Goal: Information Seeking & Learning: Learn about a topic

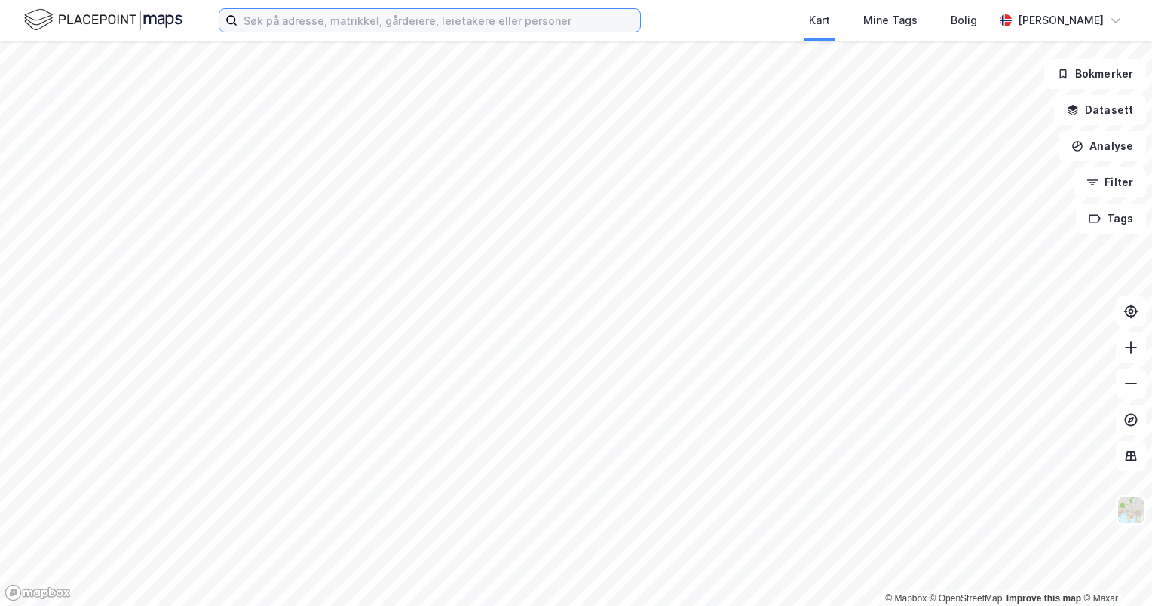
click at [351, 15] on input at bounding box center [438, 20] width 402 height 23
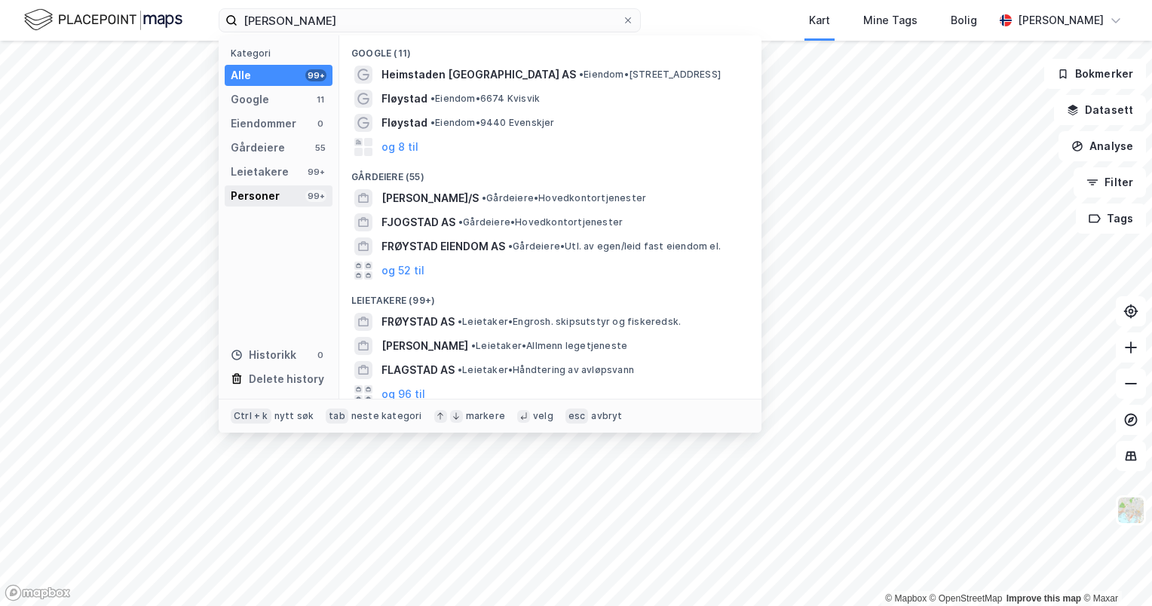
click at [295, 197] on div "Personer 99+" at bounding box center [279, 195] width 108 height 21
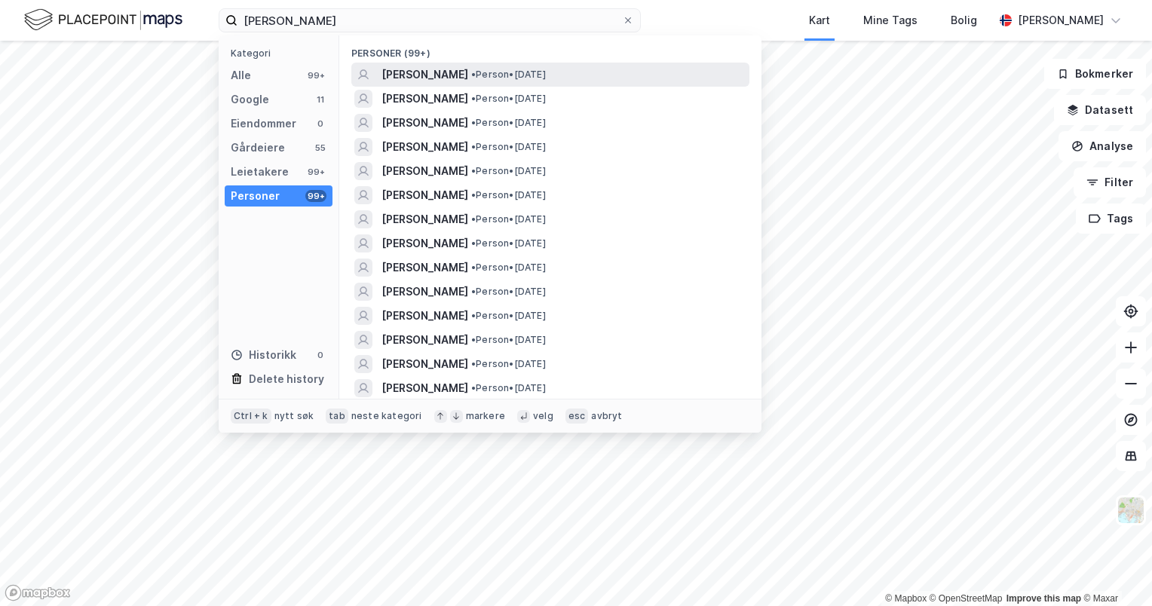
click at [401, 84] on div "[PERSON_NAME] • Person • [DATE]" at bounding box center [550, 75] width 398 height 24
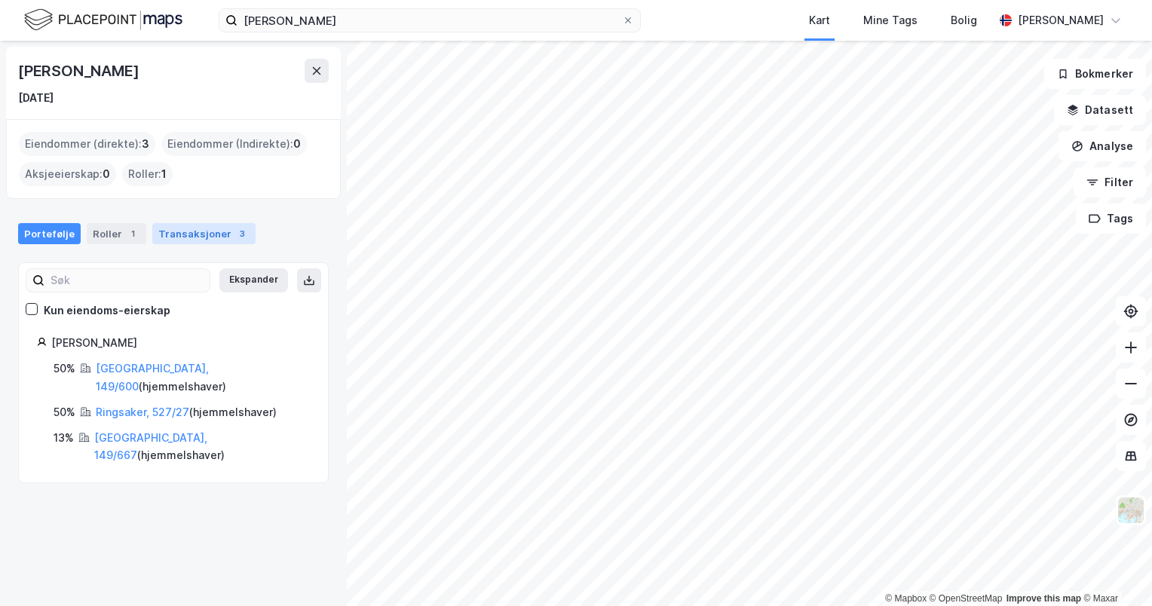
click at [187, 234] on div "Transaksjoner 3" at bounding box center [203, 233] width 103 height 21
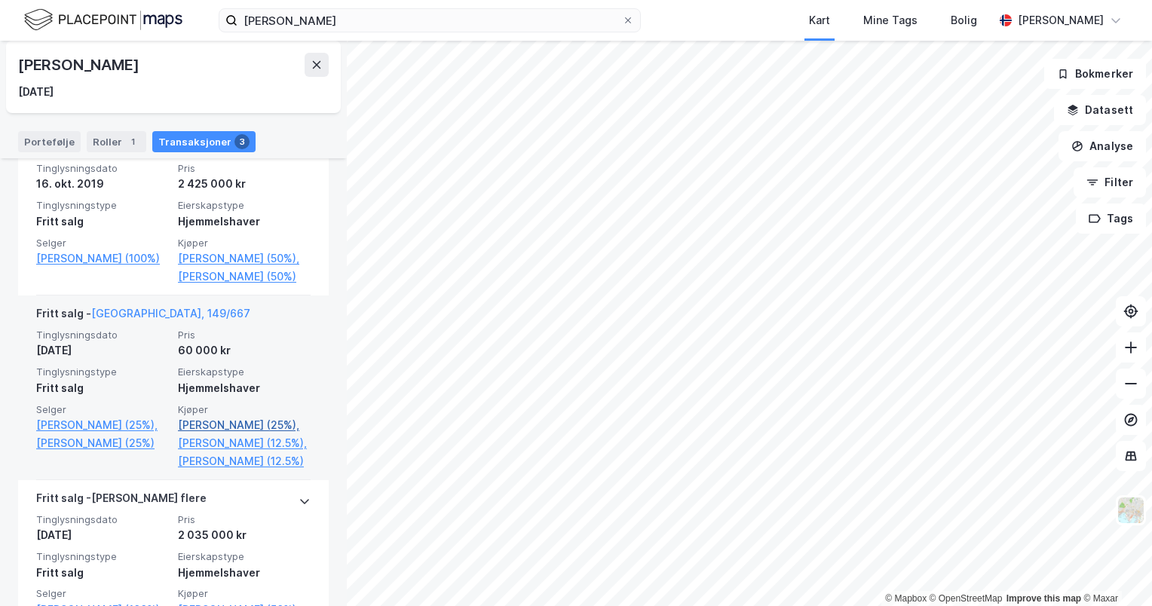
scroll to position [503, 0]
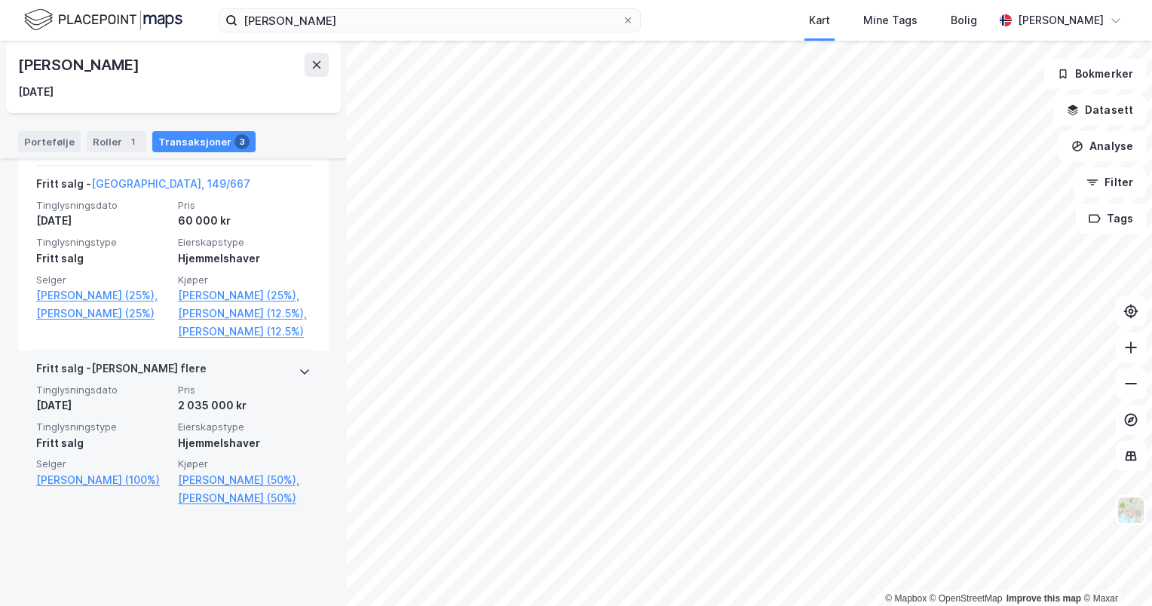
click at [239, 384] on div "[PERSON_NAME] flere" at bounding box center [173, 372] width 274 height 24
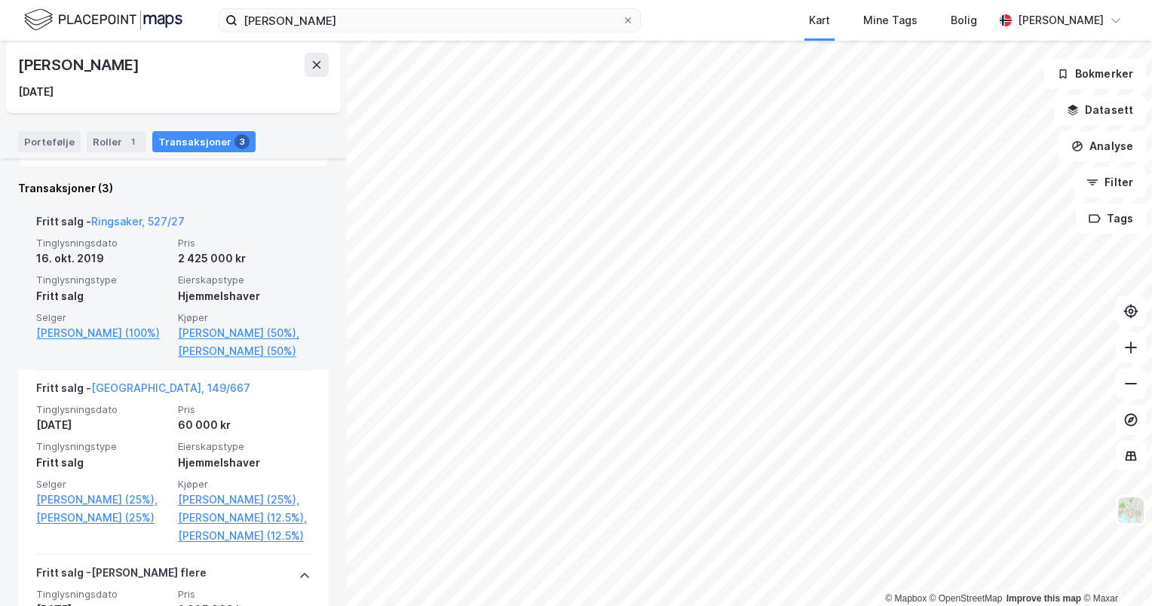
scroll to position [543, 0]
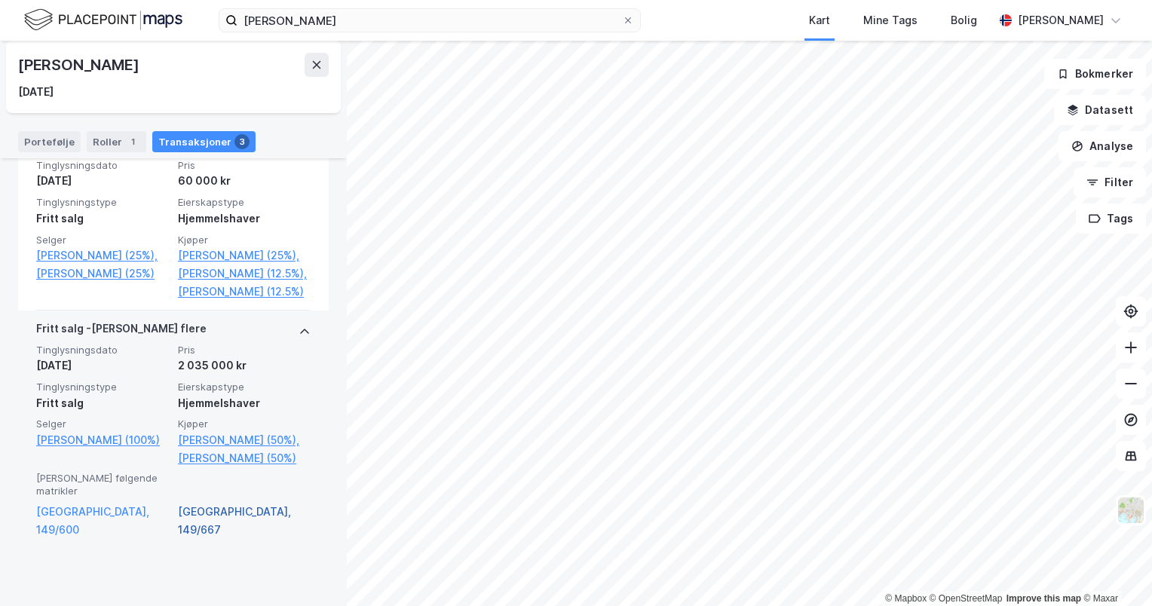
click at [195, 539] on link "[GEOGRAPHIC_DATA], 149/667" at bounding box center [244, 521] width 133 height 36
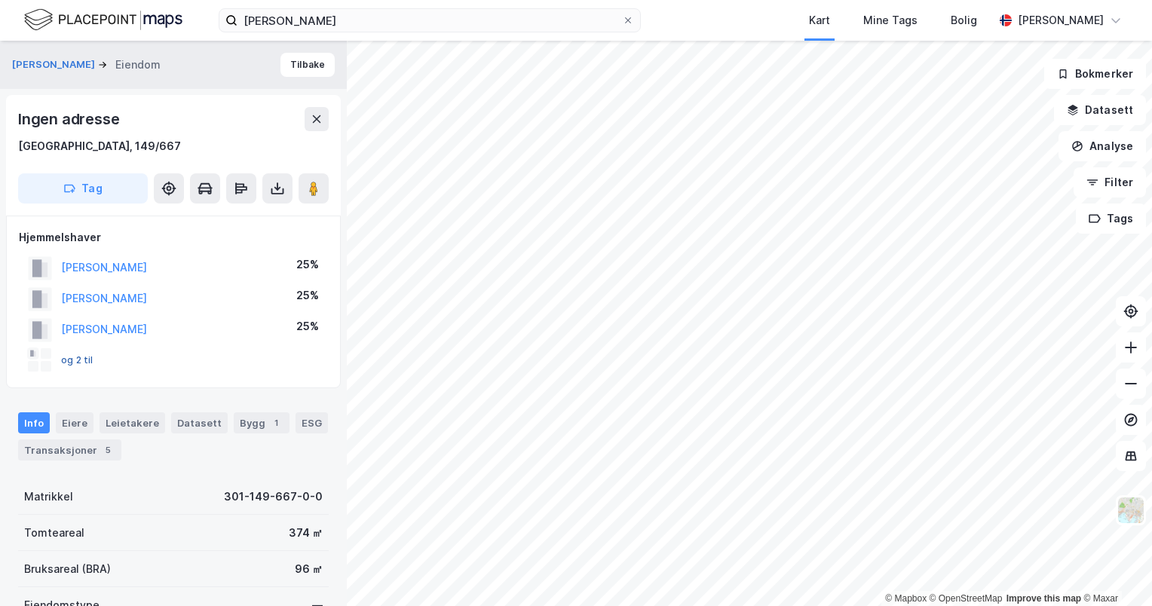
click at [0, 0] on button "og 2 til" at bounding box center [0, 0] width 0 height 0
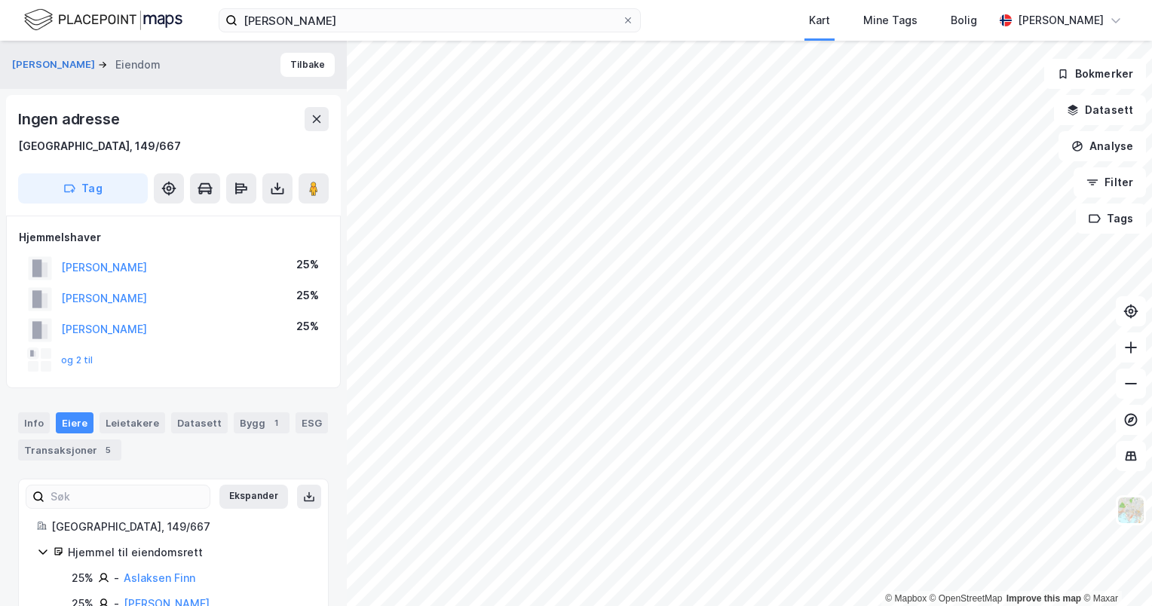
scroll to position [119, 0]
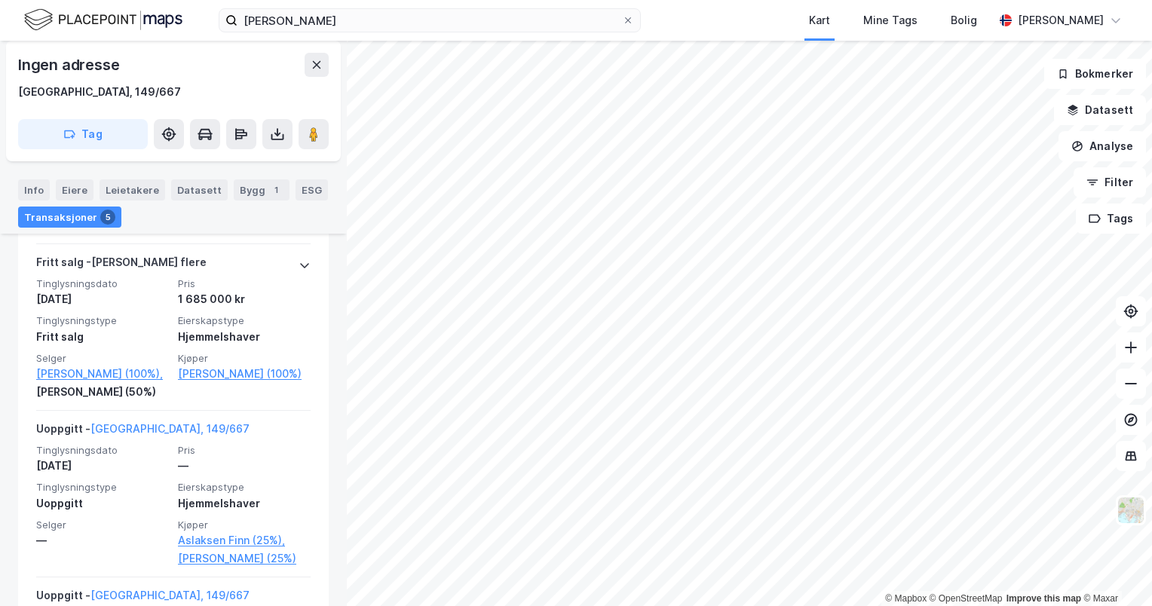
scroll to position [1058, 0]
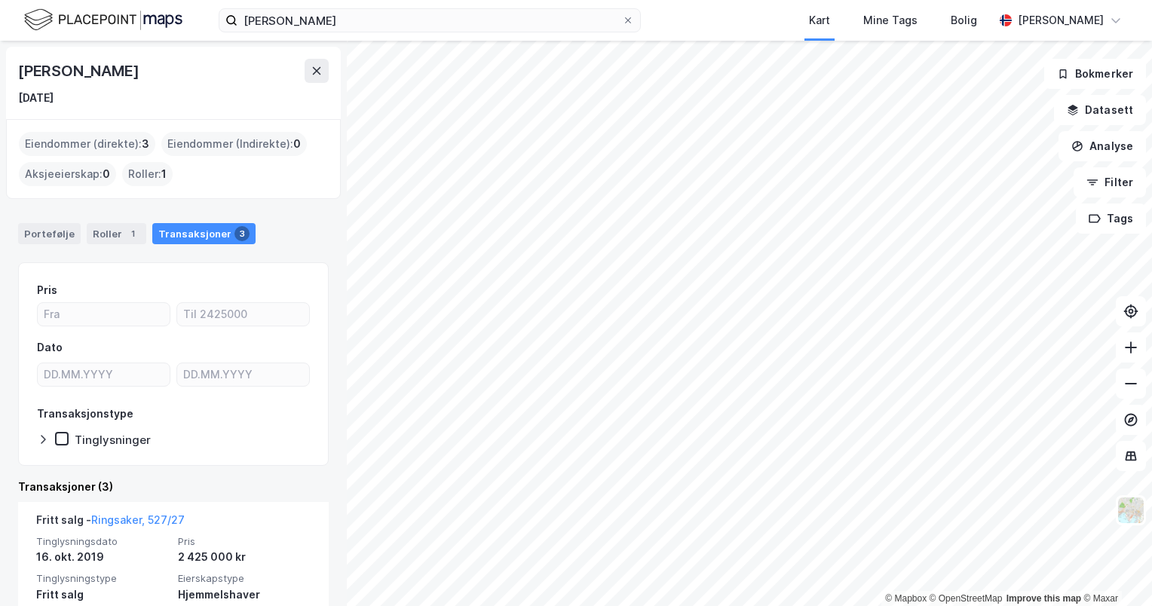
scroll to position [503, 0]
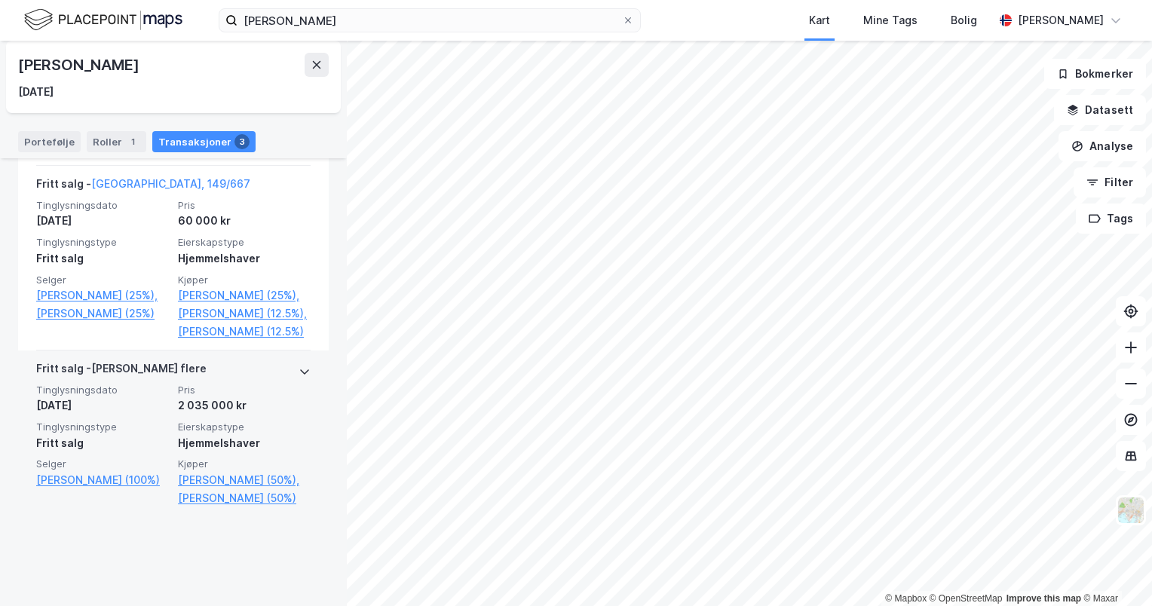
click at [252, 384] on div "[PERSON_NAME] flere" at bounding box center [173, 372] width 274 height 24
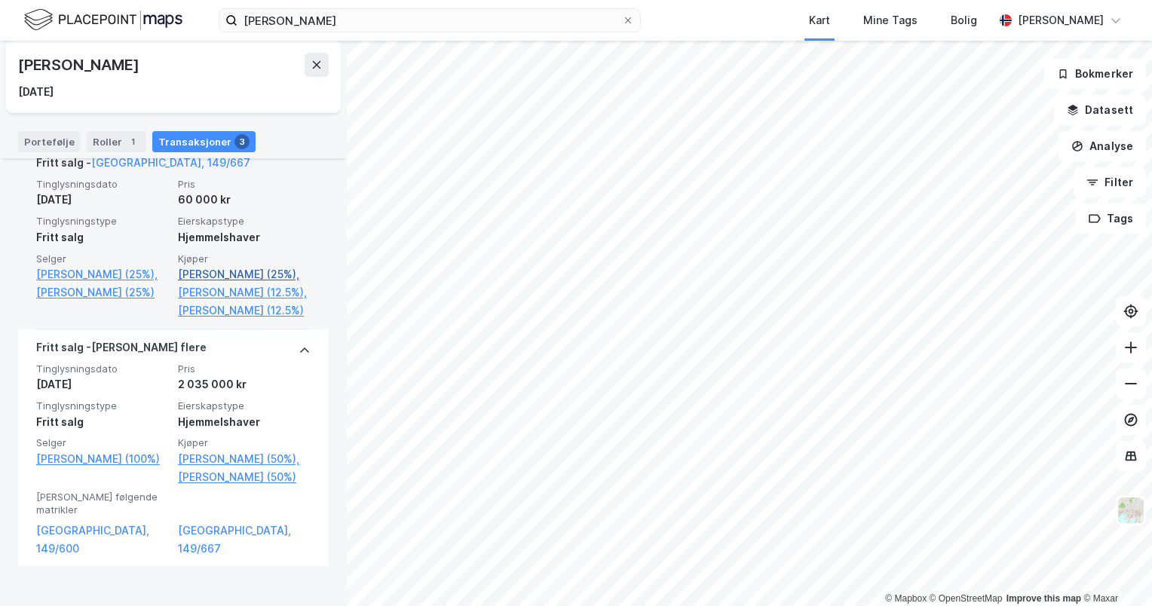
scroll to position [543, 0]
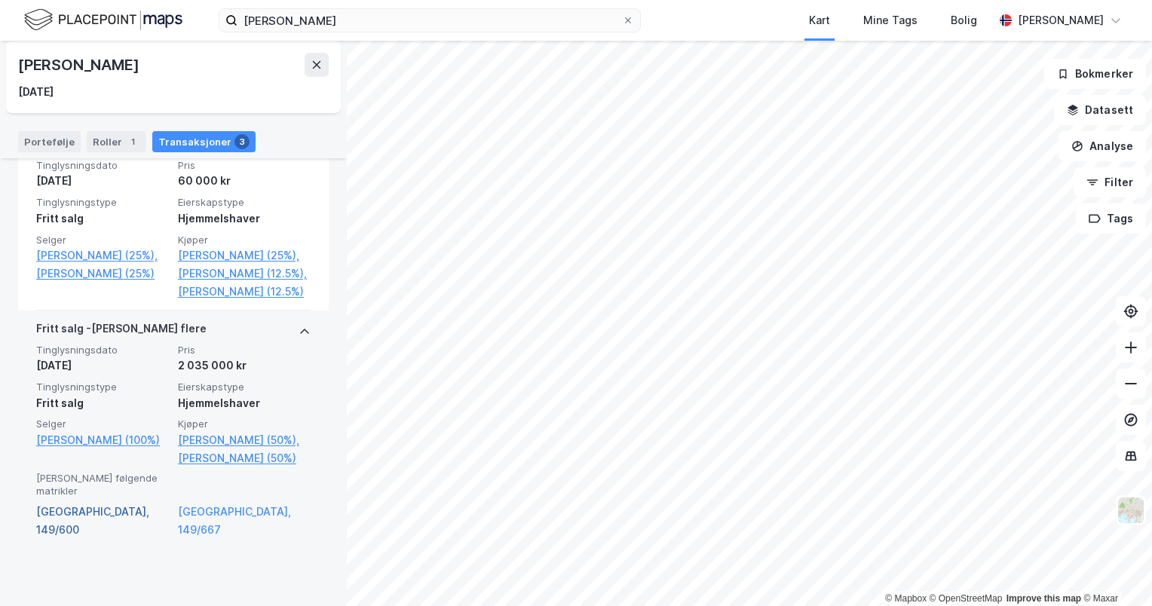
click at [89, 539] on link "[GEOGRAPHIC_DATA], 149/600" at bounding box center [102, 521] width 133 height 36
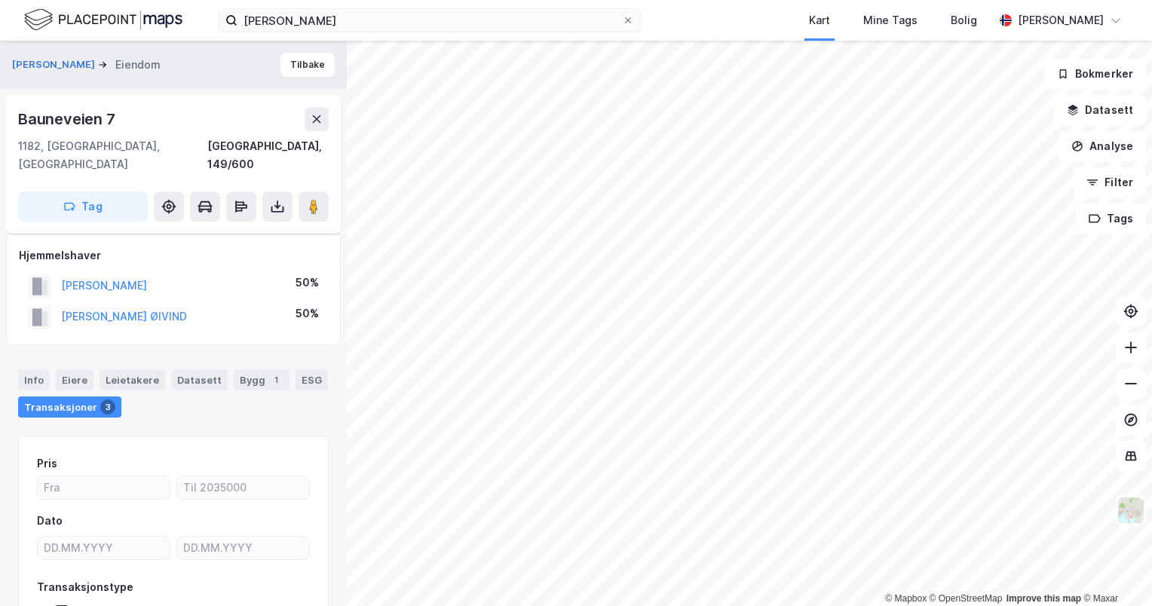
scroll to position [93, 0]
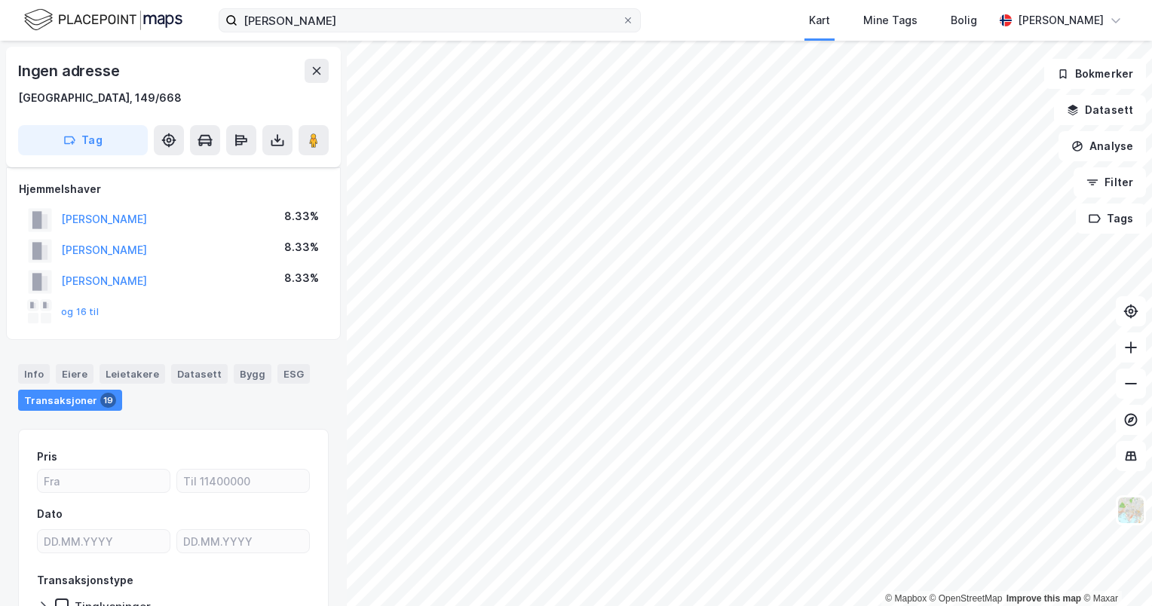
scroll to position [93, 0]
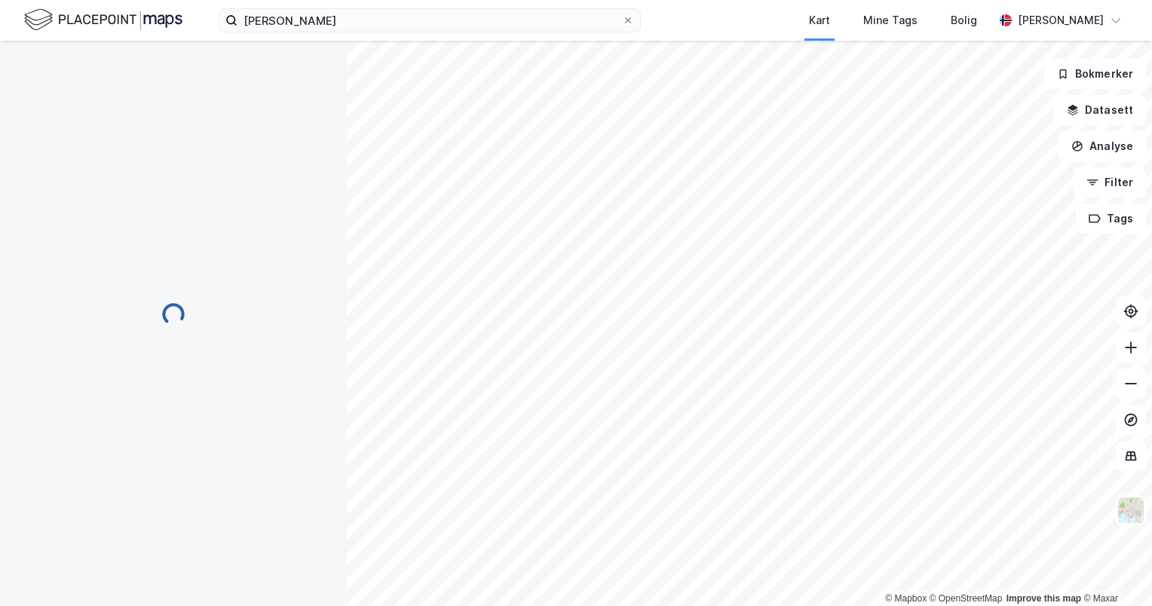
scroll to position [56, 0]
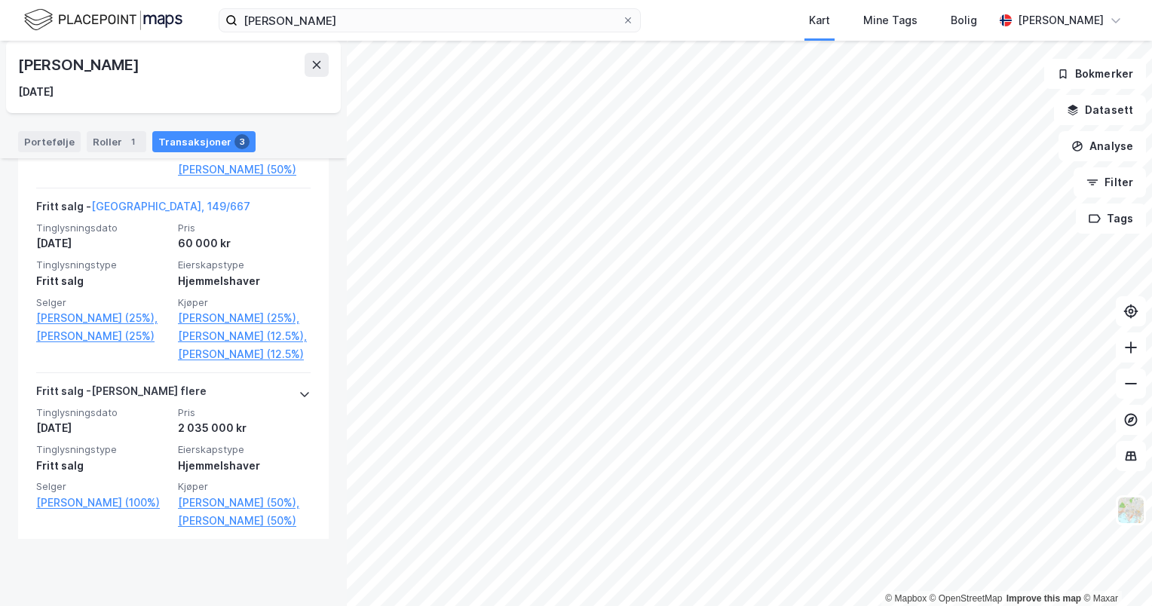
scroll to position [503, 0]
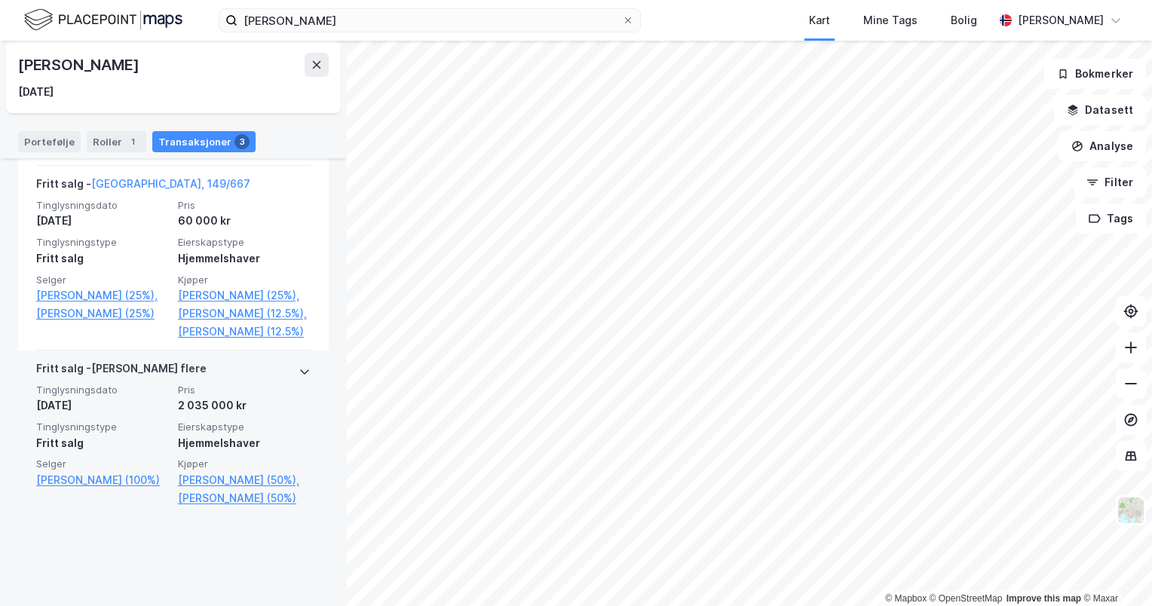
click at [279, 384] on div "[PERSON_NAME] flere" at bounding box center [173, 372] width 274 height 24
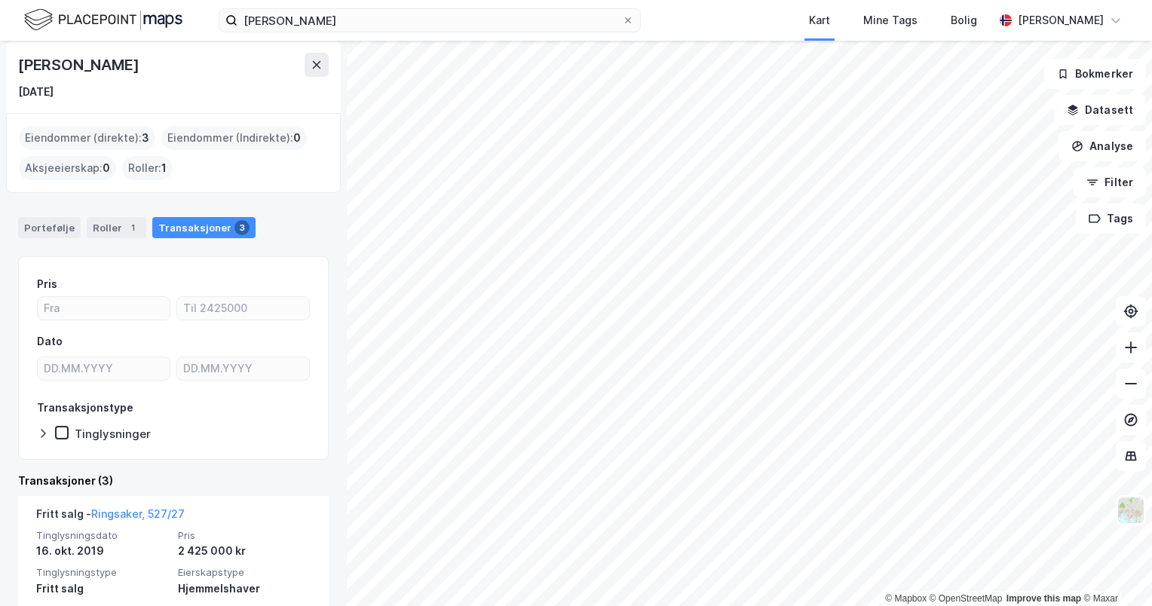
scroll to position [0, 0]
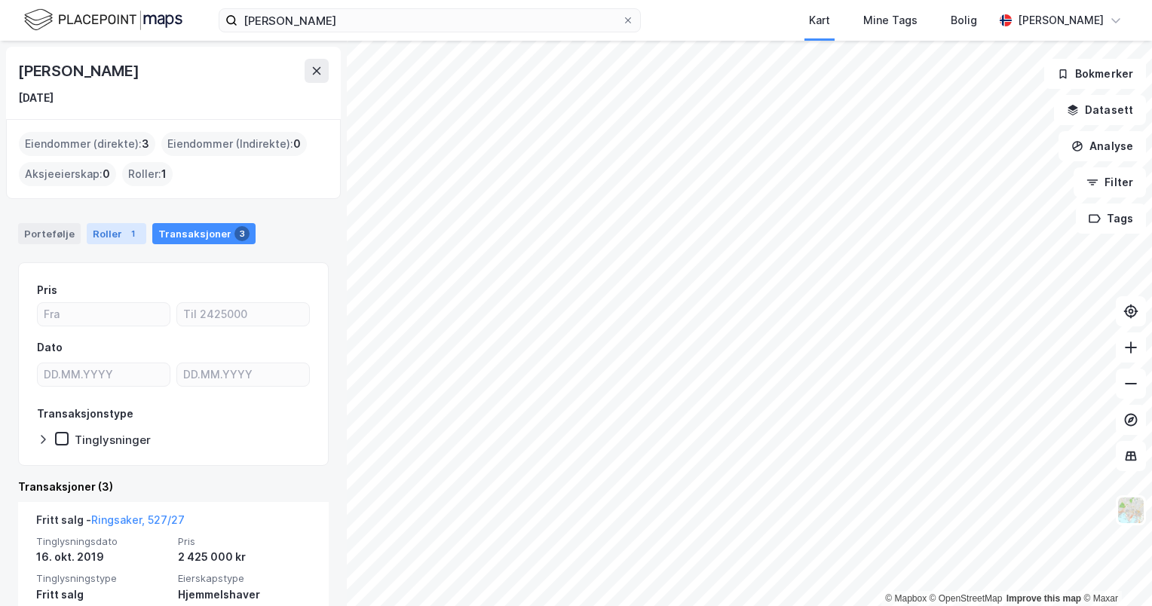
click at [99, 229] on div "Roller 1" at bounding box center [117, 233] width 60 height 21
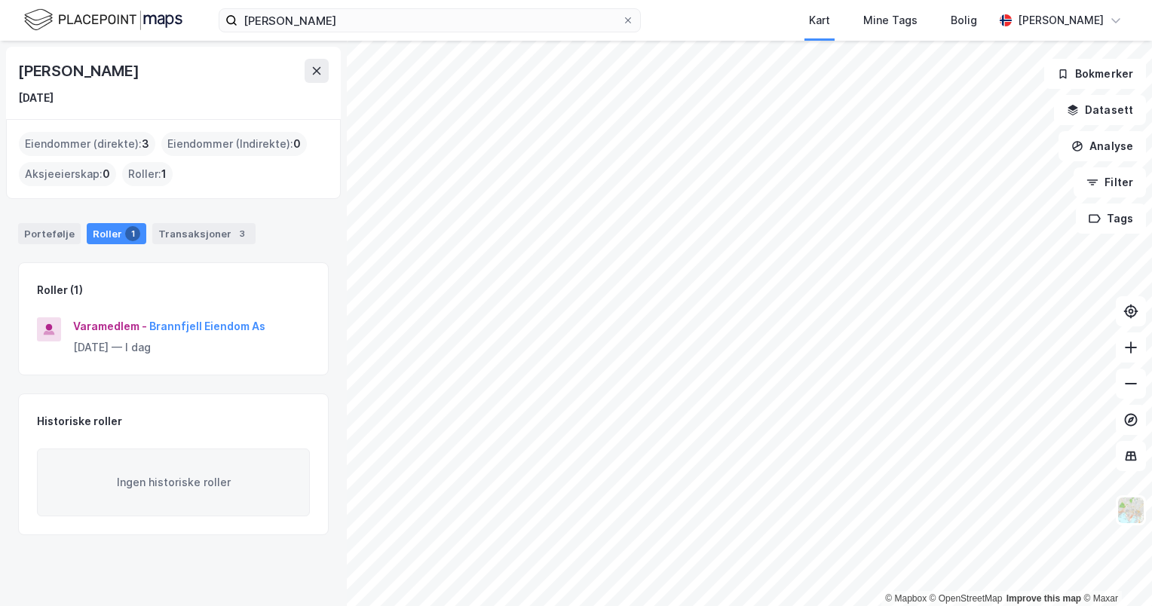
click at [294, 35] on div "[PERSON_NAME] Kart Mine Tags Bolig [PERSON_NAME]" at bounding box center [576, 20] width 1152 height 41
drag, startPoint x: 294, startPoint y: 35, endPoint x: 314, endPoint y: 85, distance: 54.2
click at [314, 85] on div "[PERSON_NAME] [DATE]" at bounding box center [173, 83] width 311 height 48
click at [316, 75] on icon at bounding box center [317, 71] width 12 height 12
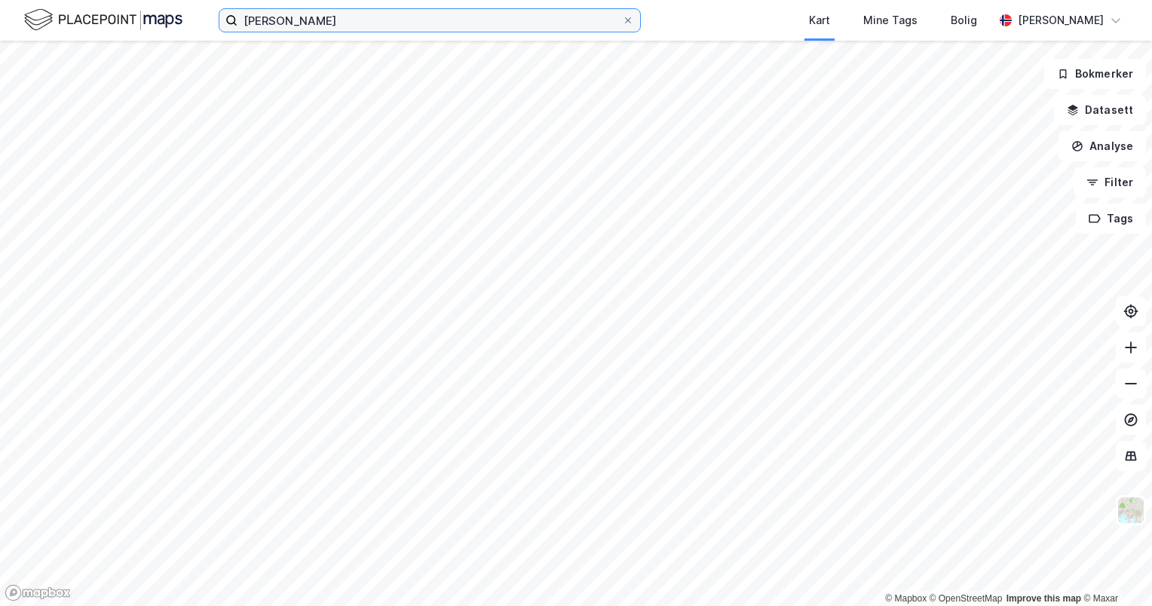
click at [338, 17] on input "[PERSON_NAME]" at bounding box center [429, 20] width 384 height 23
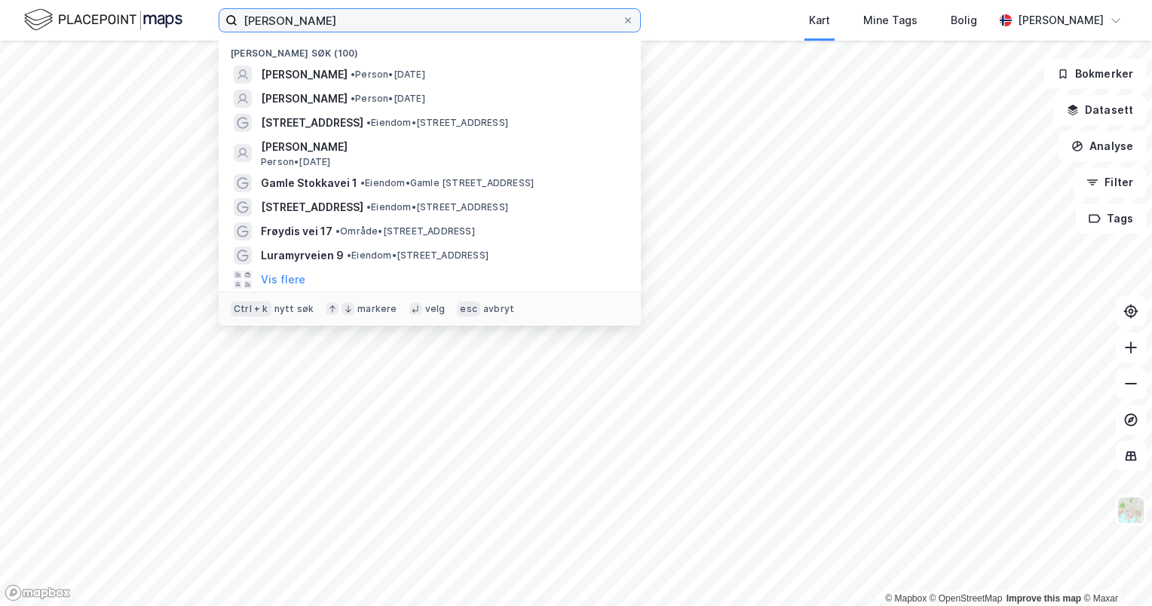
click at [338, 17] on input "[PERSON_NAME]" at bounding box center [429, 20] width 384 height 23
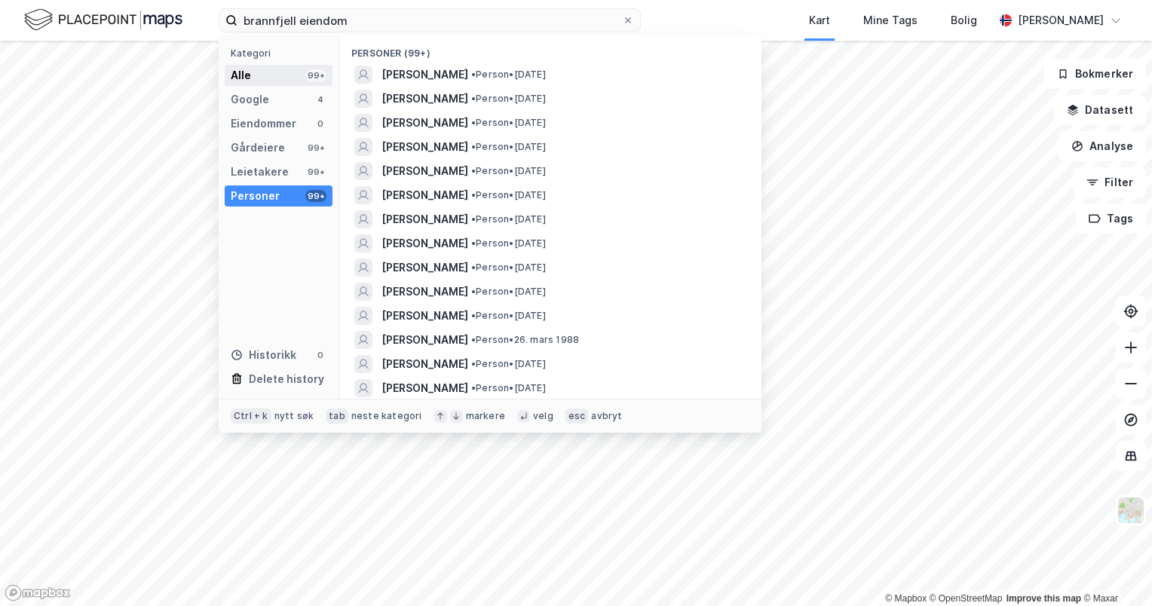
click at [292, 66] on div "Alle 99+" at bounding box center [279, 75] width 108 height 21
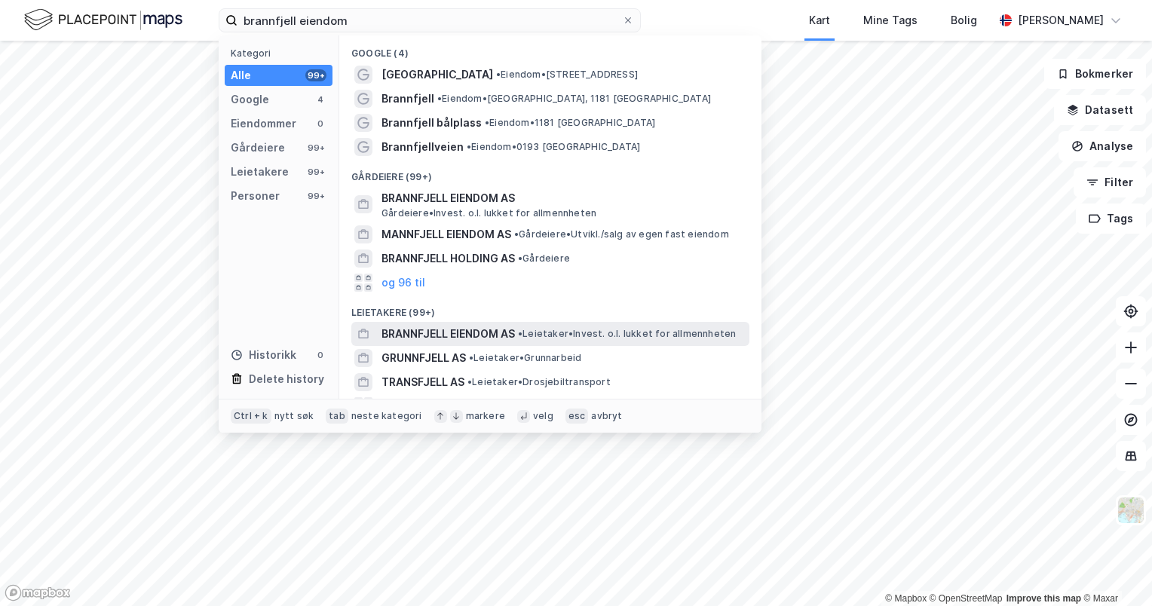
click at [440, 325] on span "BRANNFJELL EIENDOM AS" at bounding box center [447, 334] width 133 height 18
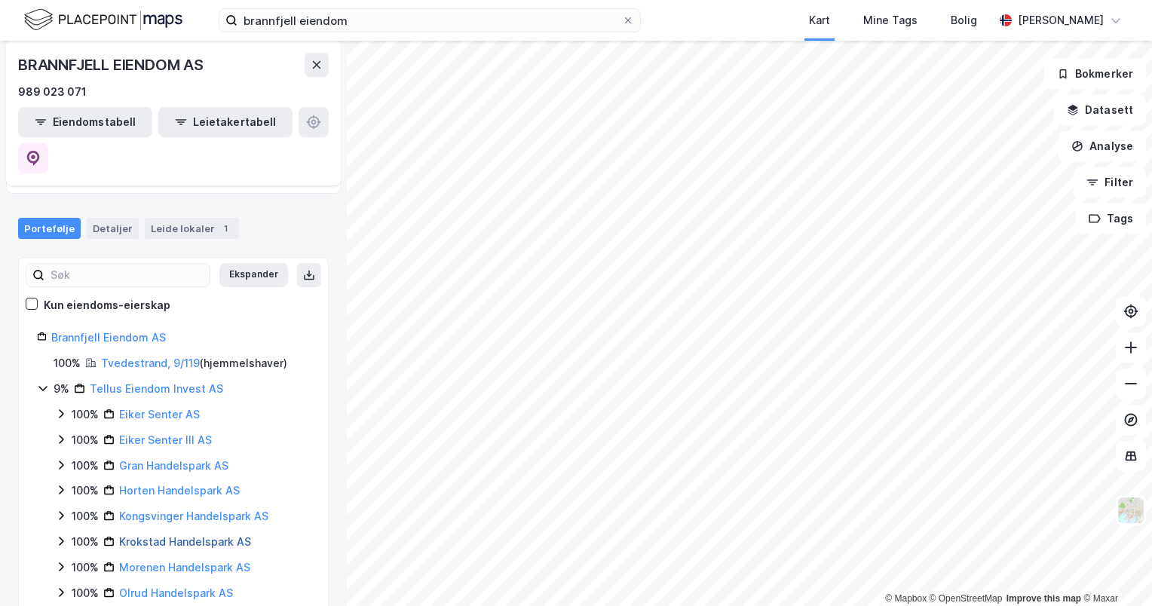
scroll to position [50, 0]
click at [164, 405] on link "Eiker Senter AS" at bounding box center [159, 411] width 81 height 13
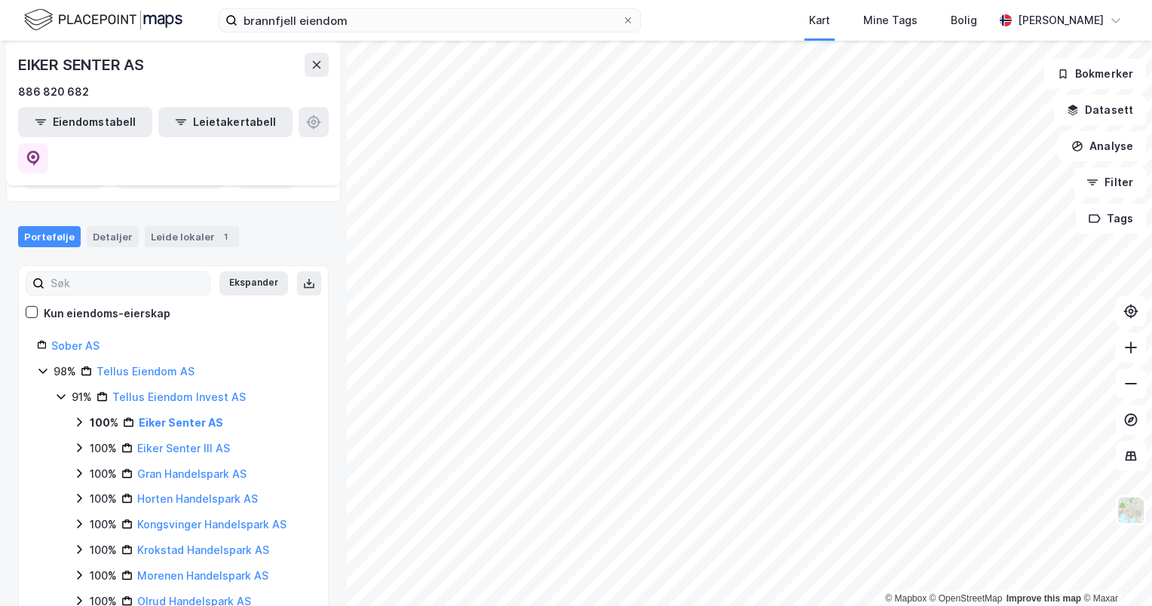
scroll to position [93, 0]
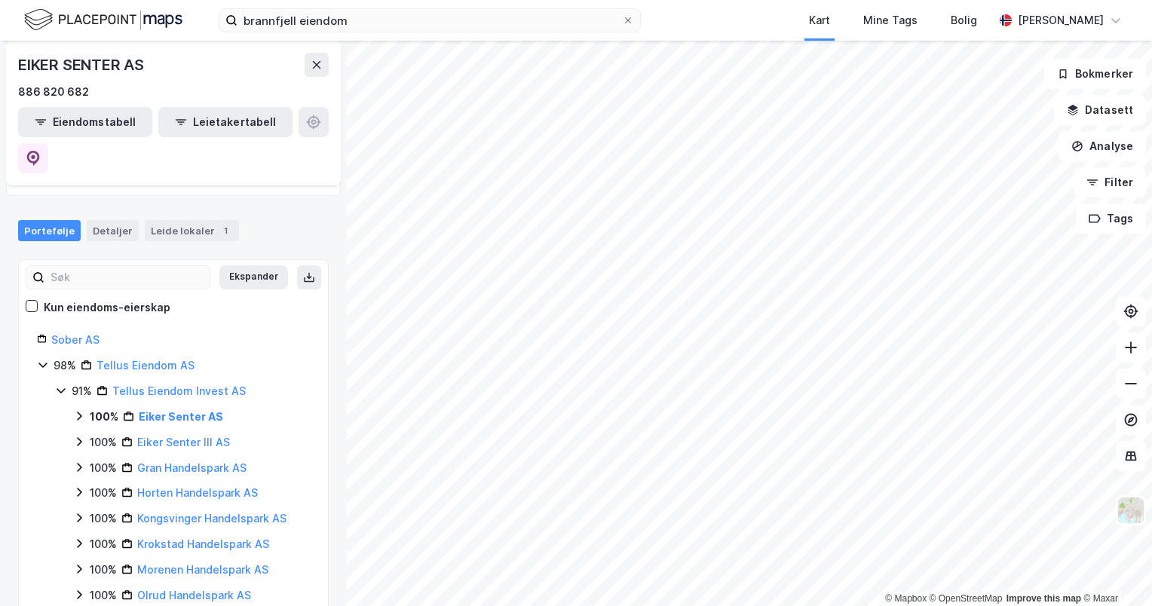
click at [78, 410] on icon at bounding box center [79, 416] width 12 height 12
click at [97, 437] on icon at bounding box center [97, 441] width 5 height 9
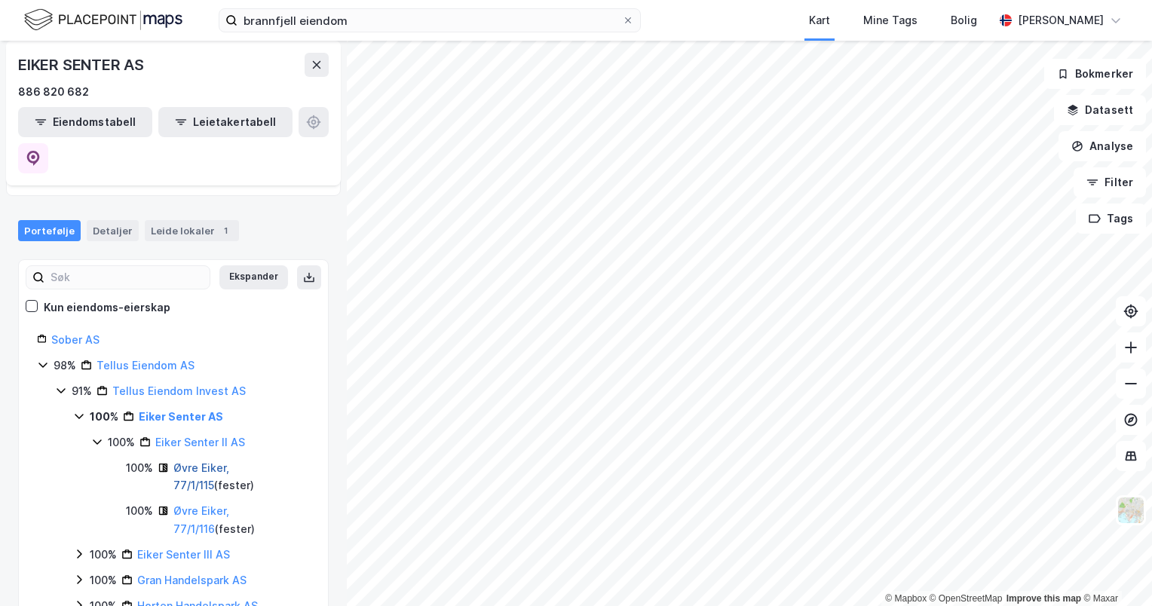
click at [207, 461] on link "Øvre Eiker, 77/1/115" at bounding box center [201, 476] width 56 height 31
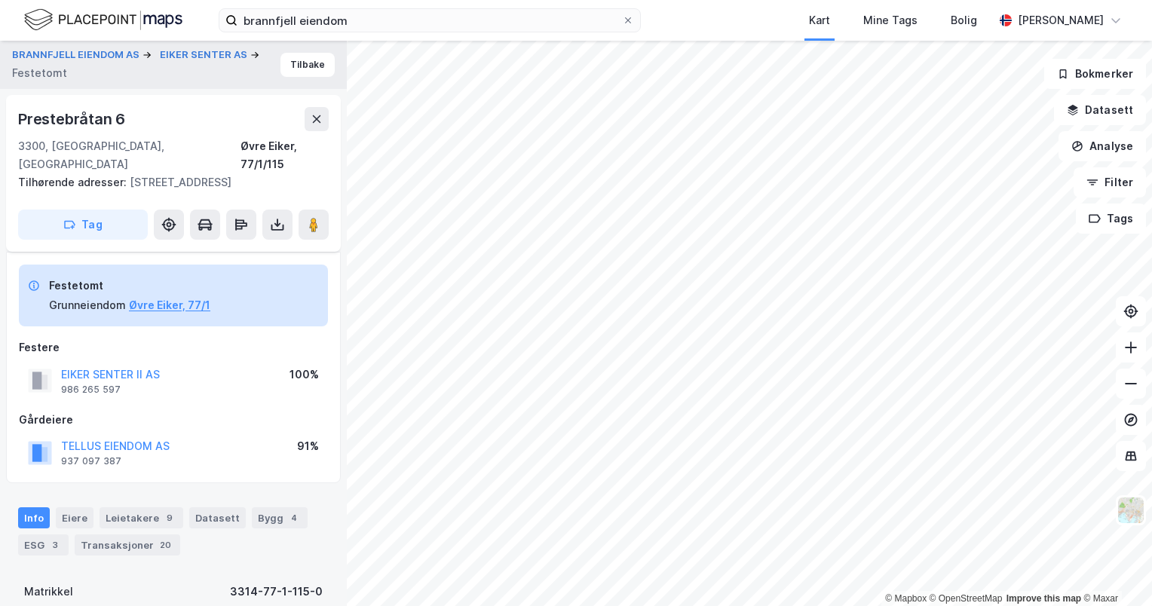
scroll to position [56, 0]
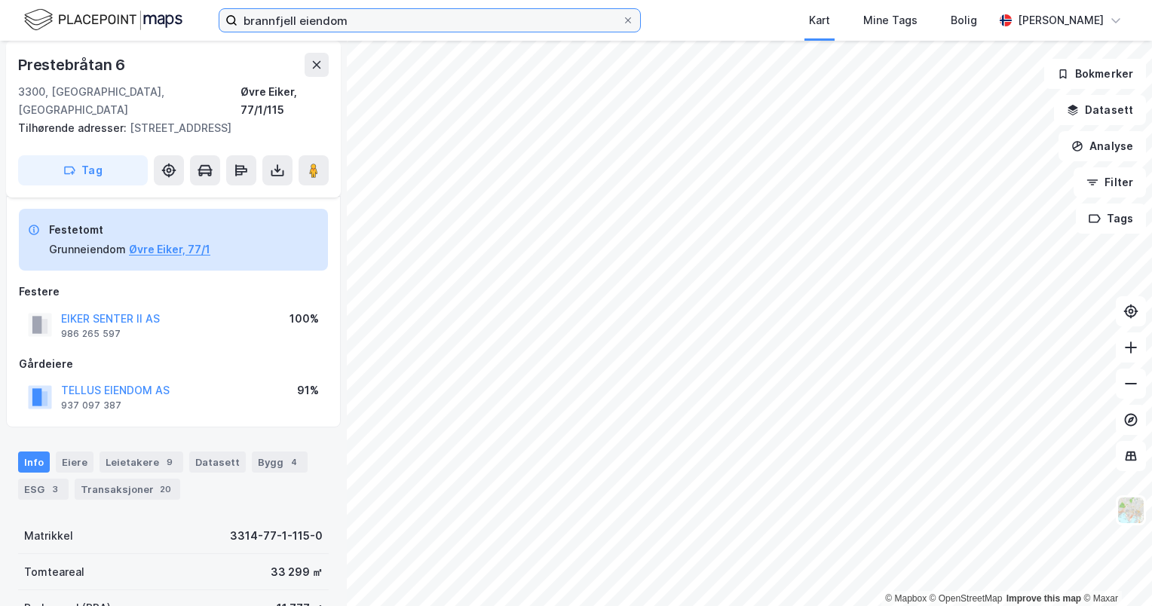
click at [386, 15] on input "brannfjell eiendom" at bounding box center [429, 20] width 384 height 23
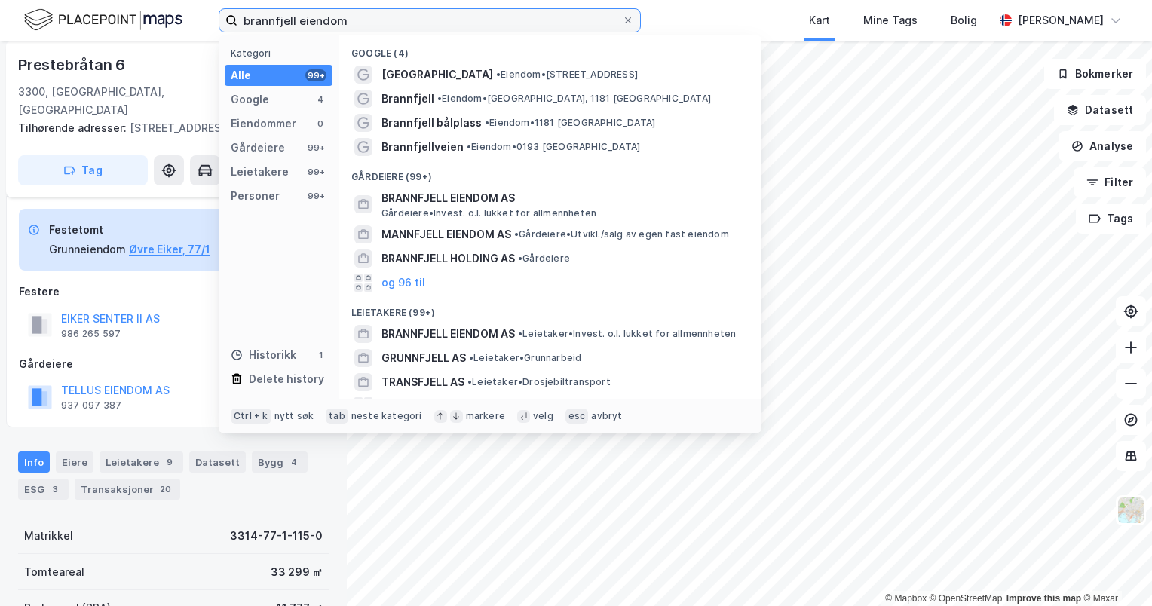
click at [386, 15] on input "brannfjell eiendom" at bounding box center [429, 20] width 384 height 23
type input "r"
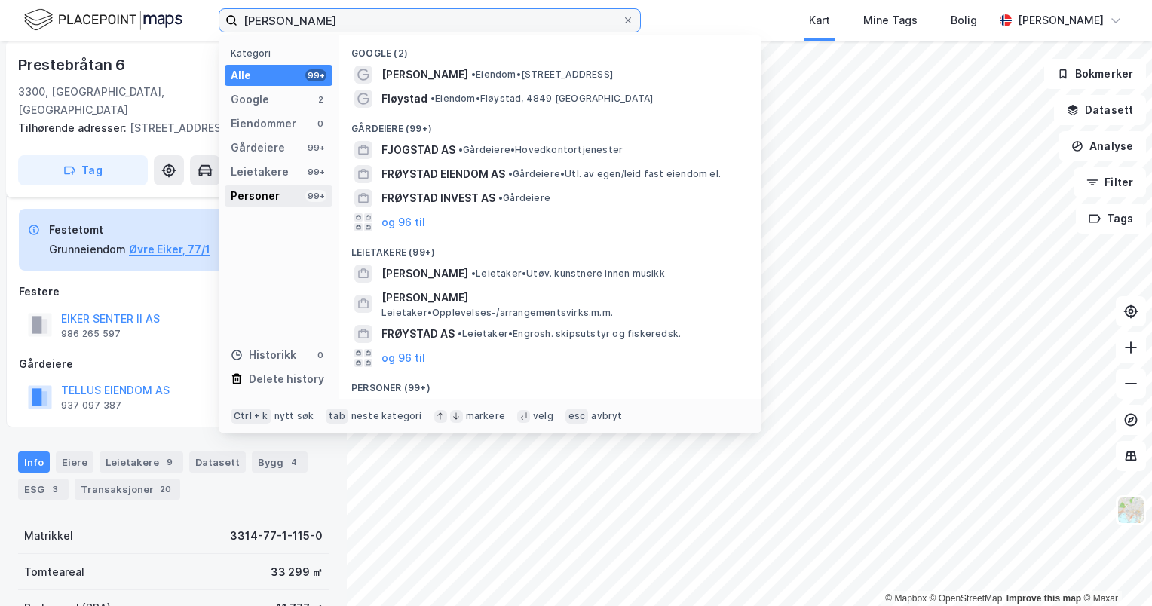
type input "[PERSON_NAME]"
click at [274, 200] on div "Personer" at bounding box center [255, 196] width 49 height 18
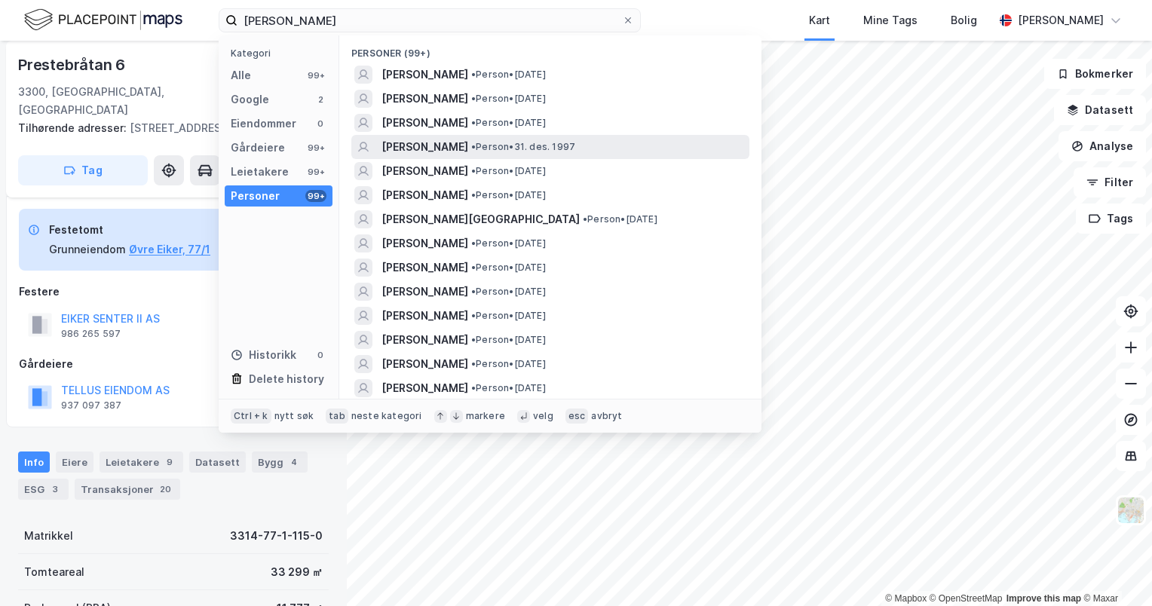
click at [449, 153] on span "[PERSON_NAME]" at bounding box center [424, 147] width 87 height 18
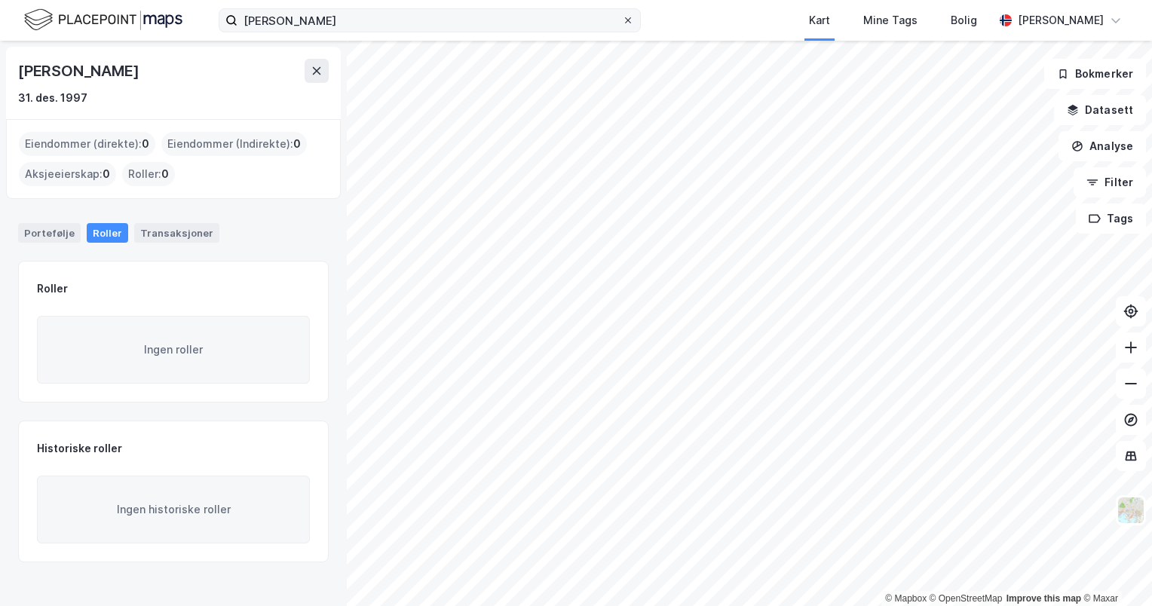
click at [622, 20] on span at bounding box center [628, 20] width 12 height 12
click at [622, 20] on input "[PERSON_NAME]" at bounding box center [429, 20] width 384 height 23
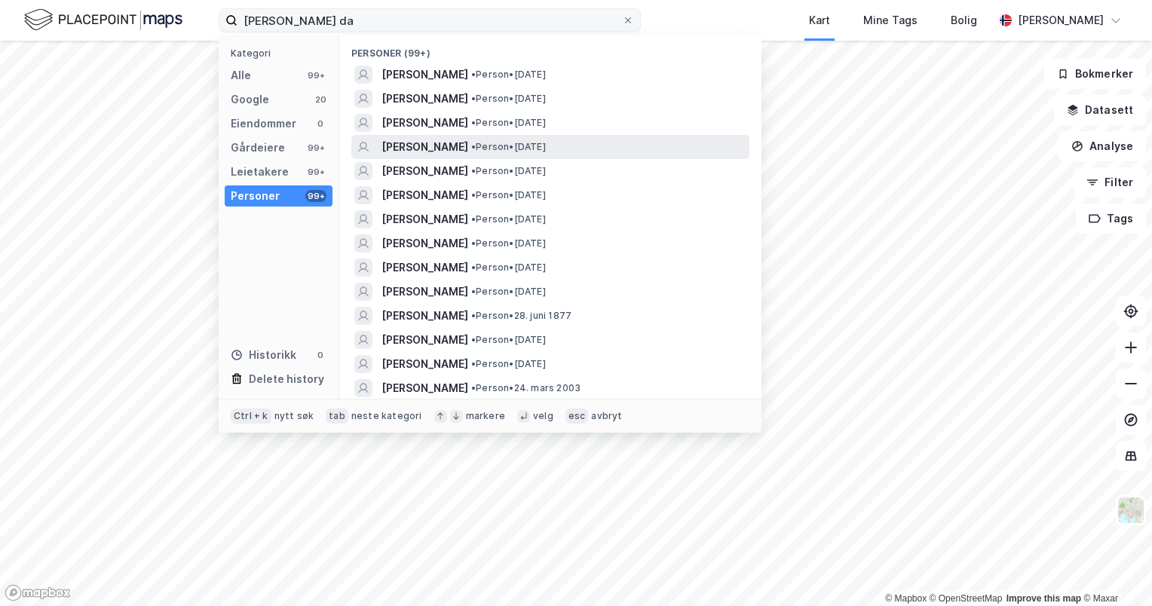
click at [468, 146] on span "[PERSON_NAME]" at bounding box center [424, 147] width 87 height 18
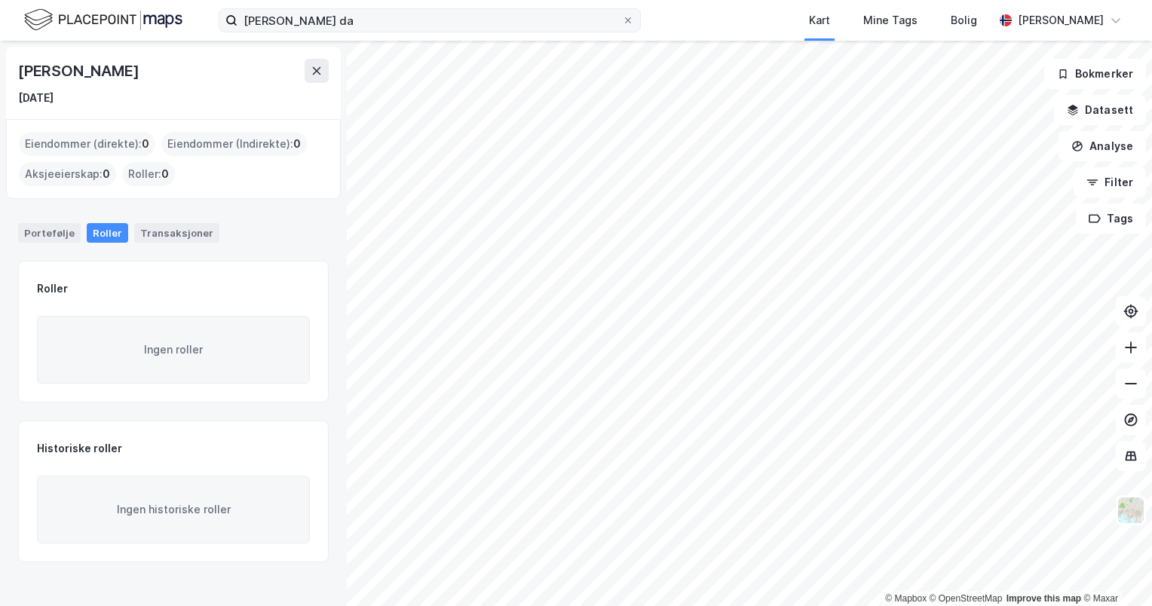
click at [377, 32] on div "[PERSON_NAME] da Kart Mine Tags Bolig [PERSON_NAME]" at bounding box center [576, 20] width 1152 height 41
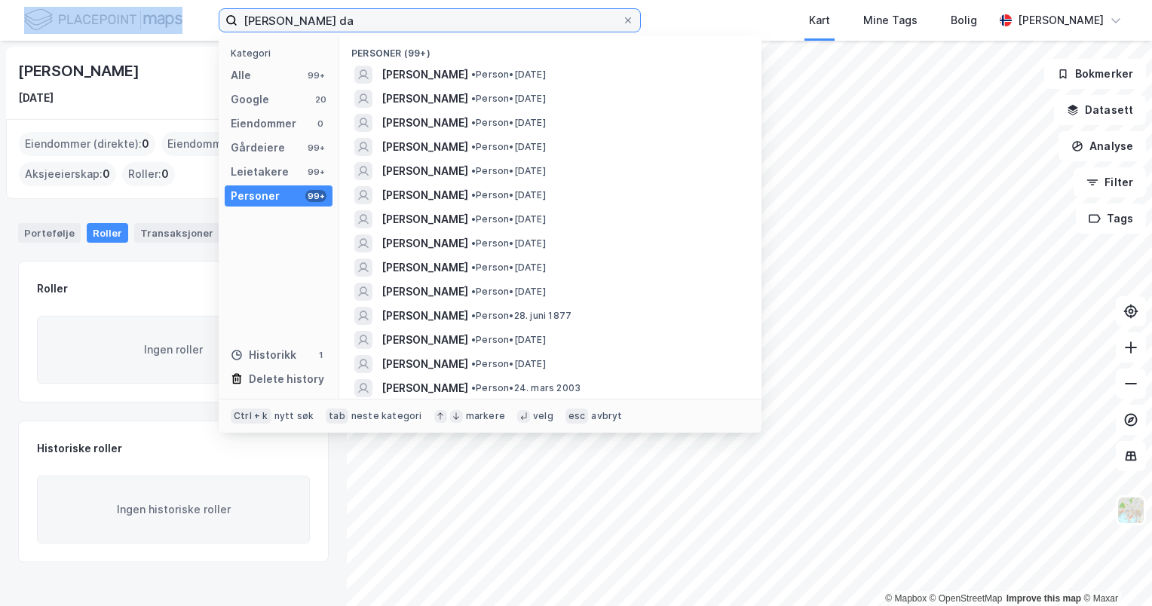
click at [374, 29] on input "[PERSON_NAME] da" at bounding box center [429, 20] width 384 height 23
click at [350, 31] on input "[PERSON_NAME] da" at bounding box center [429, 20] width 384 height 23
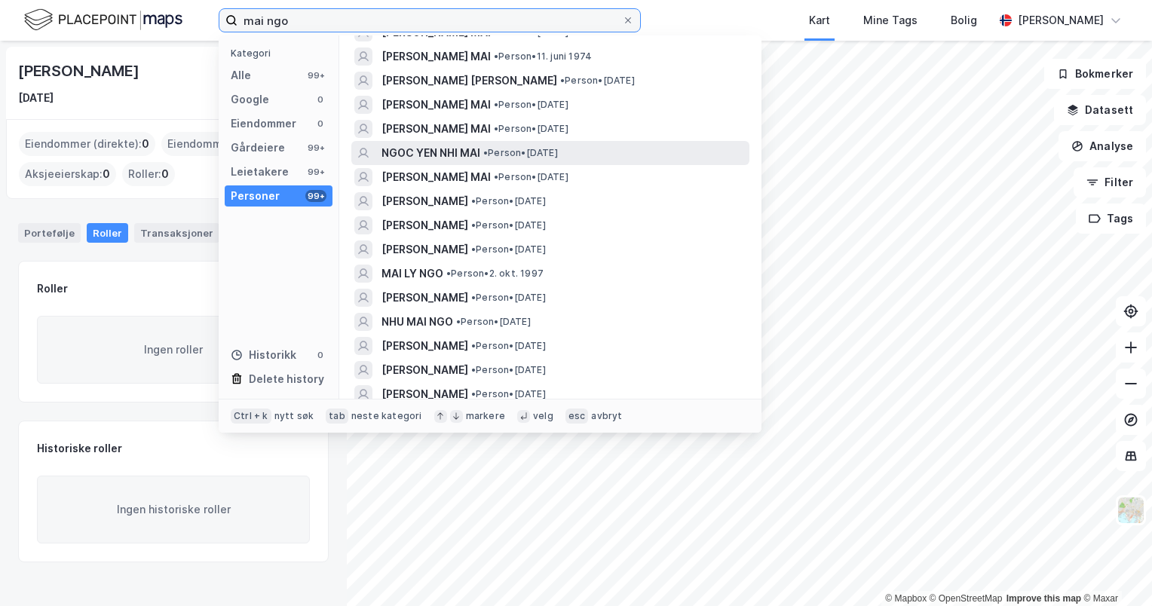
scroll to position [138, 0]
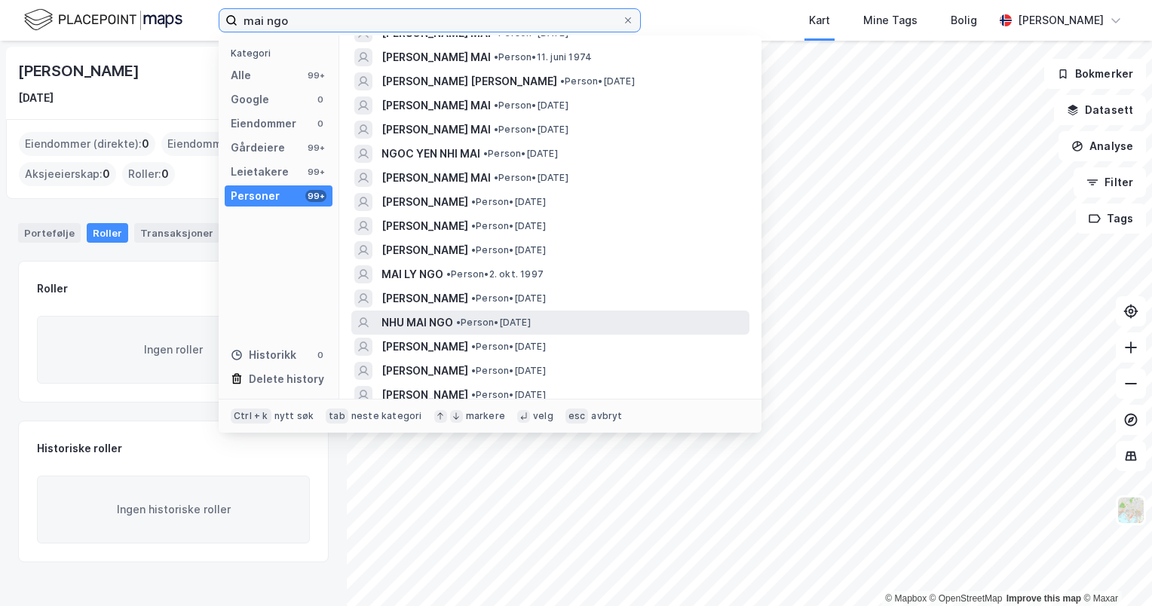
type input "mai ngo"
click at [488, 321] on span "• Person • [DATE]" at bounding box center [493, 323] width 75 height 12
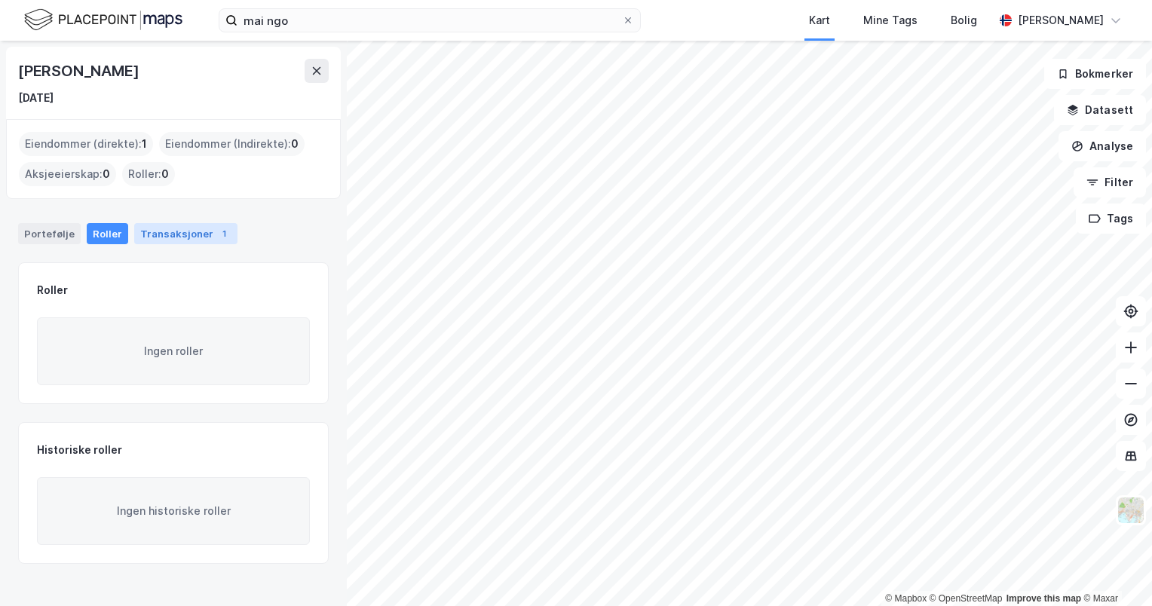
click at [180, 230] on div "Transaksjoner 1" at bounding box center [185, 233] width 103 height 21
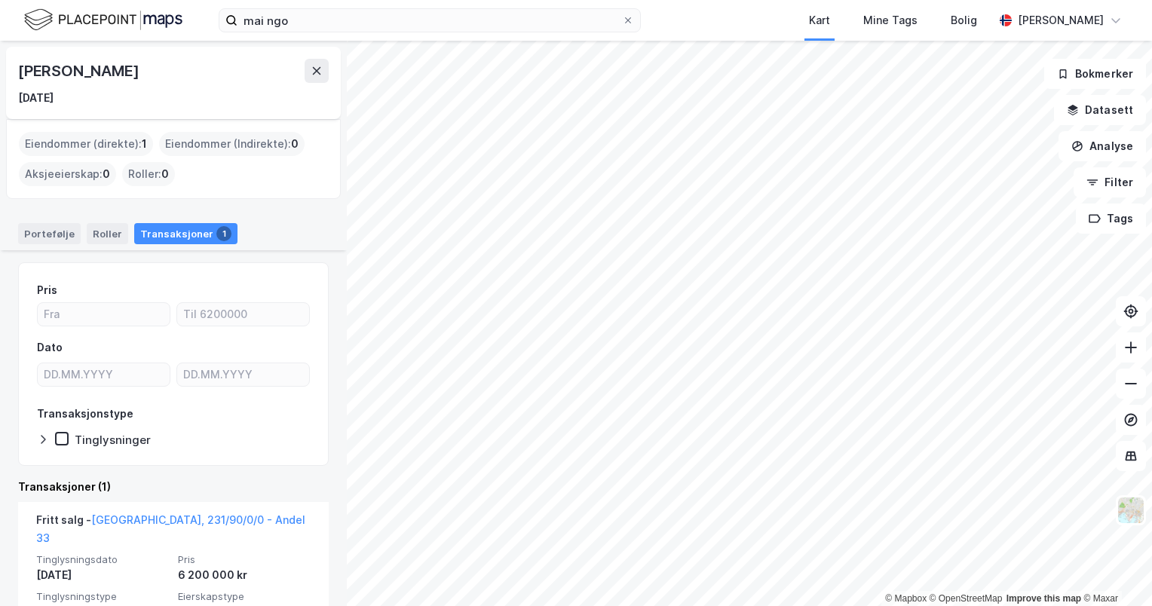
scroll to position [96, 0]
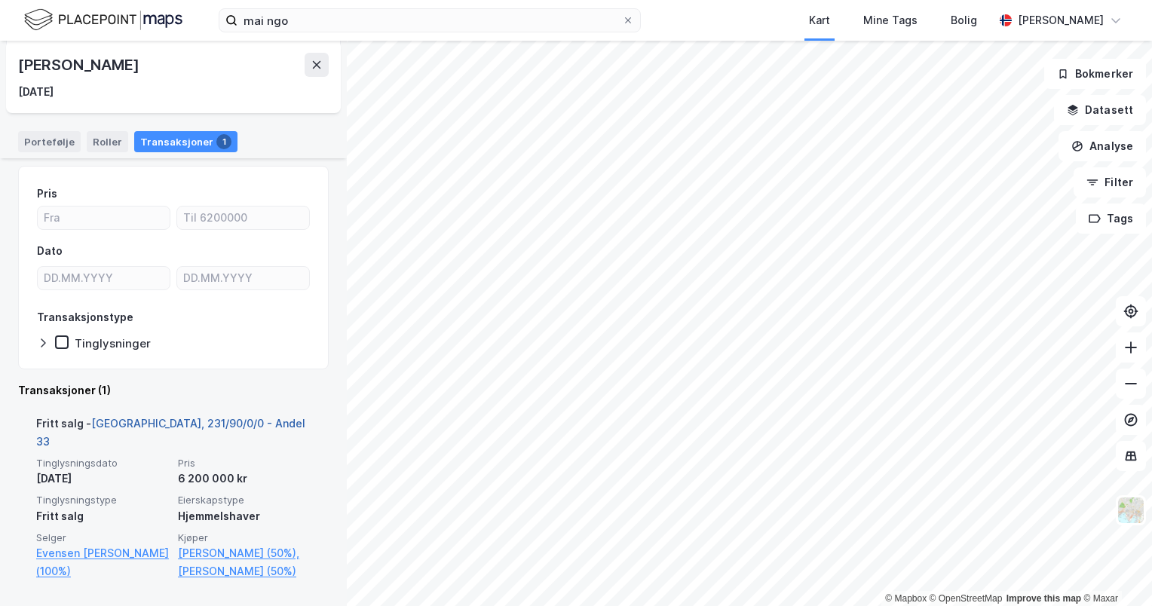
click at [179, 425] on link "[GEOGRAPHIC_DATA], 231/90/0/0 - Andel 33" at bounding box center [170, 432] width 269 height 31
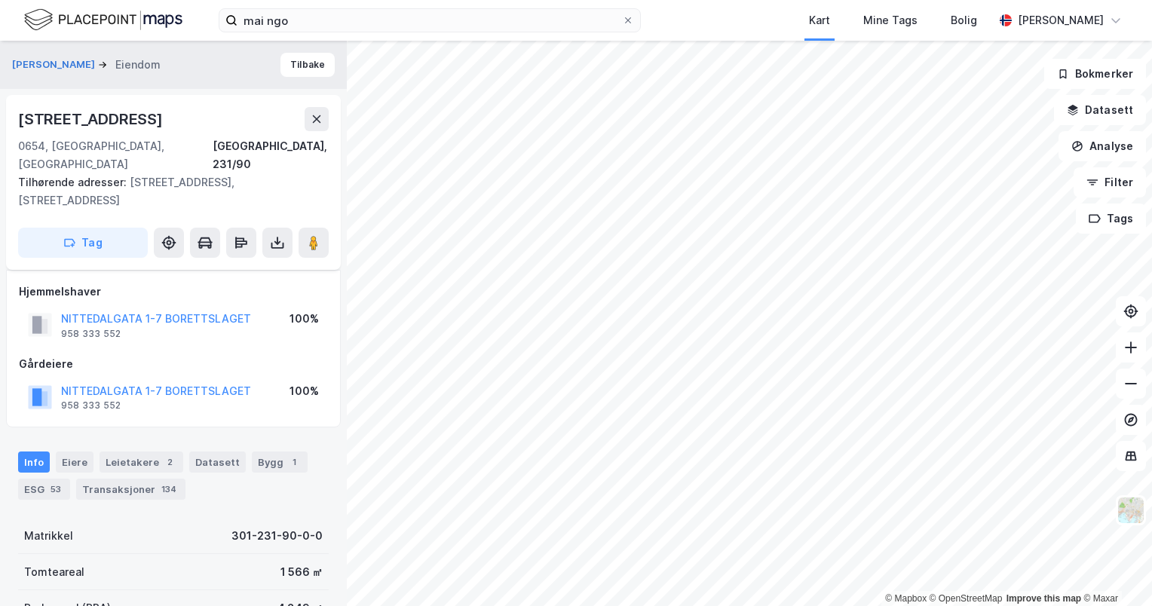
scroll to position [56, 0]
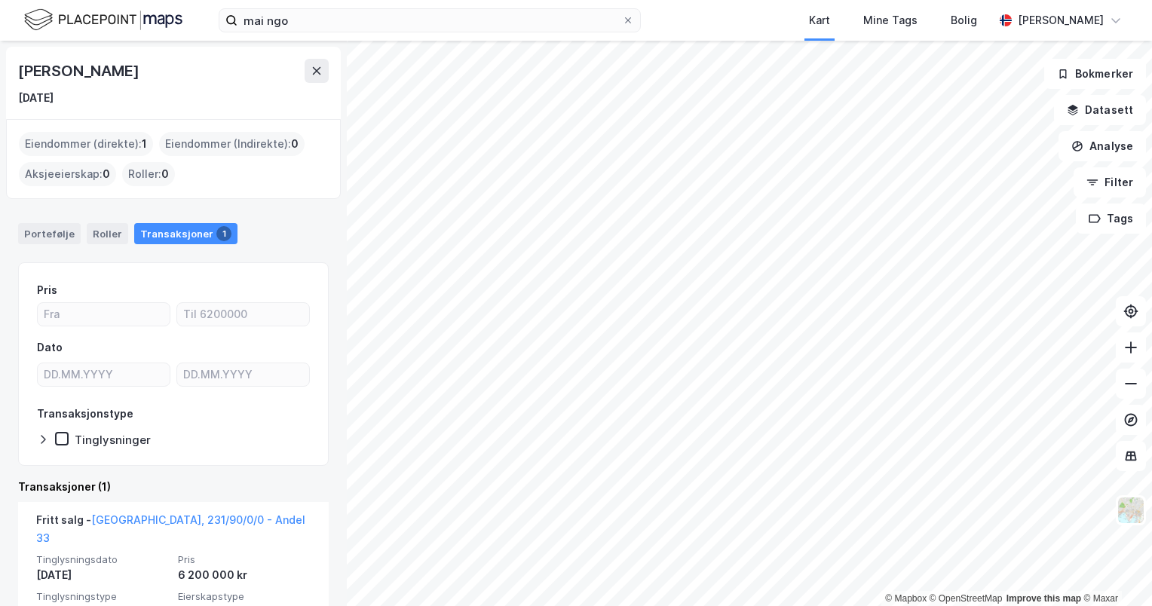
scroll to position [96, 0]
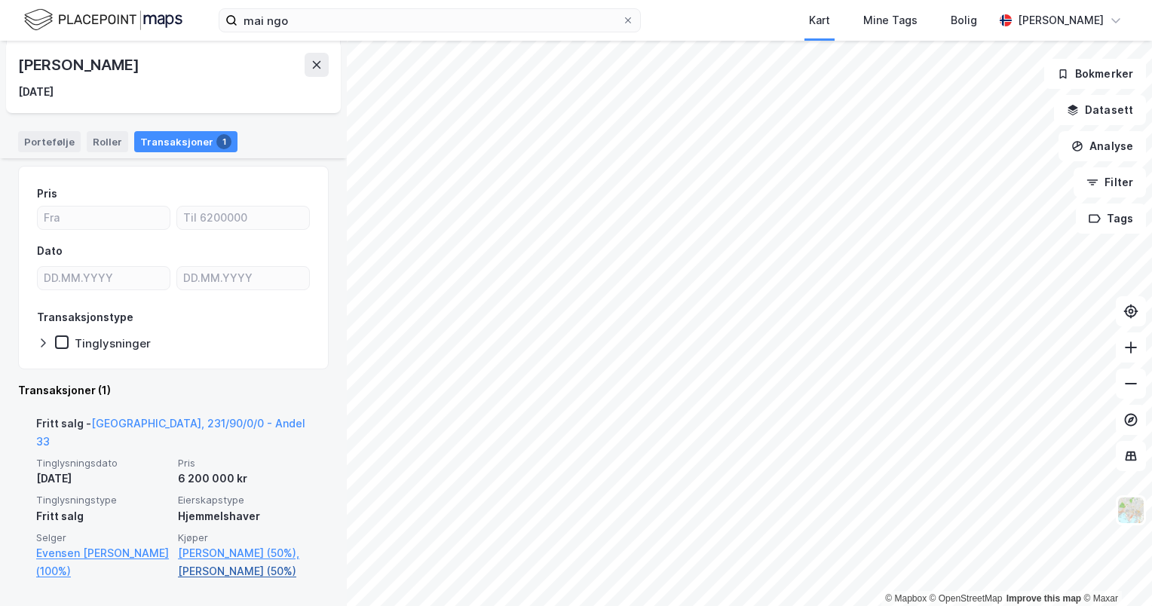
click at [183, 562] on link "[PERSON_NAME] (50%)" at bounding box center [244, 571] width 133 height 18
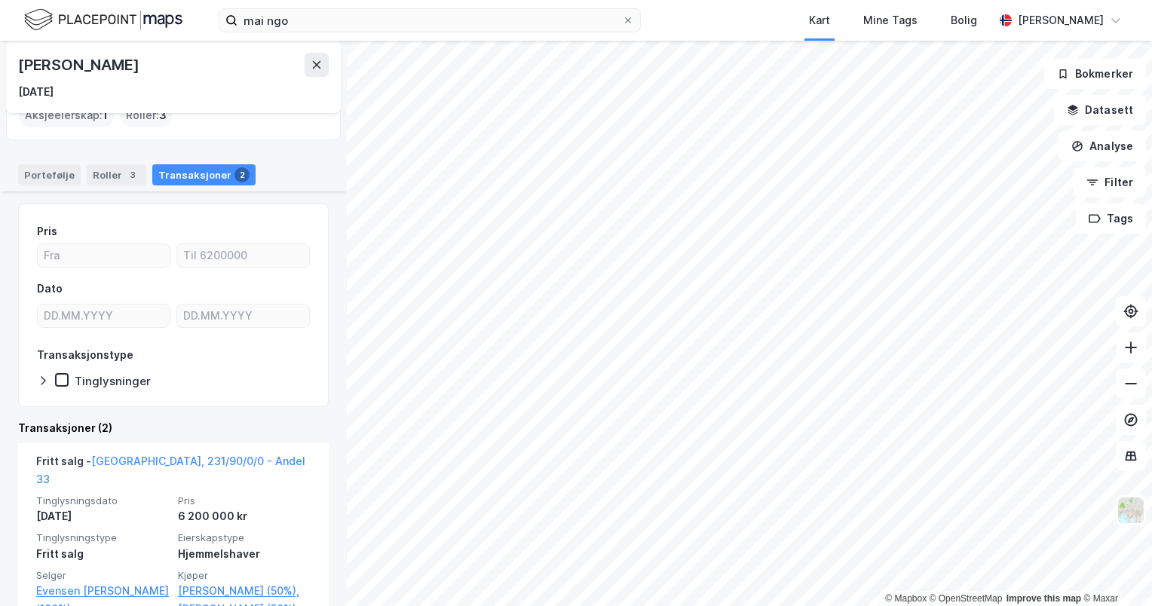
scroll to position [311, 0]
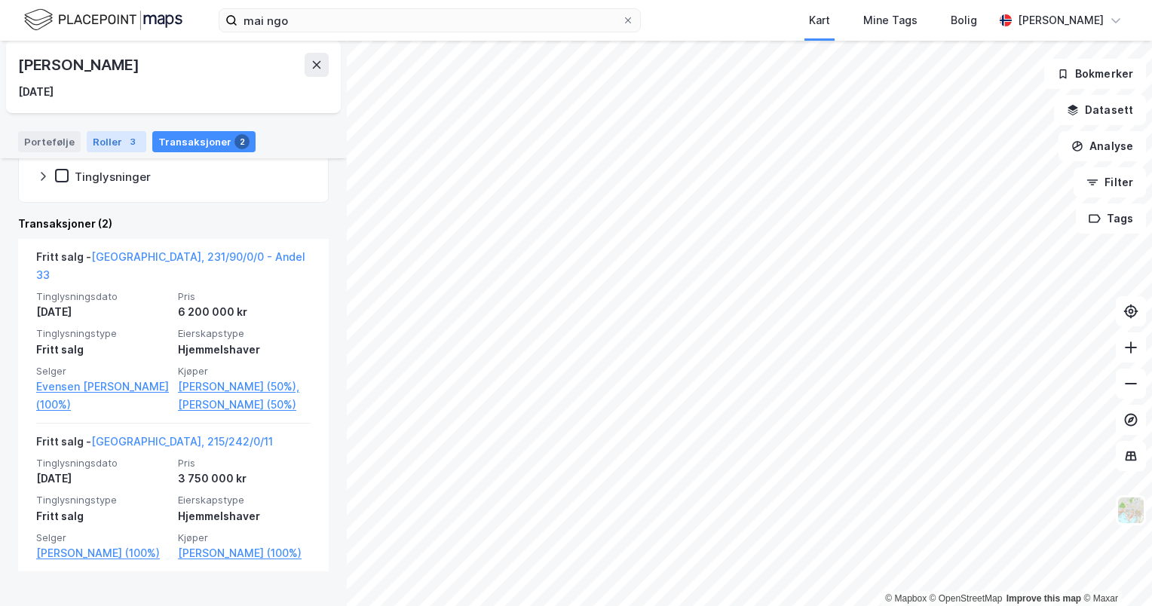
click at [106, 148] on div "Roller 3" at bounding box center [117, 141] width 60 height 21
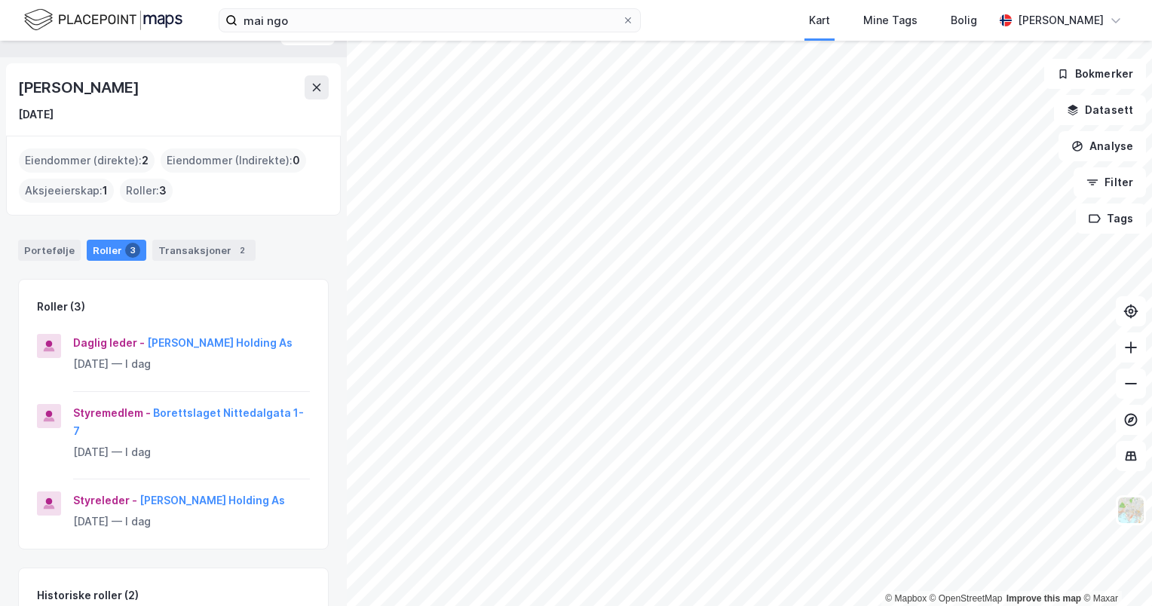
scroll to position [32, 0]
click at [311, 76] on button at bounding box center [316, 87] width 24 height 24
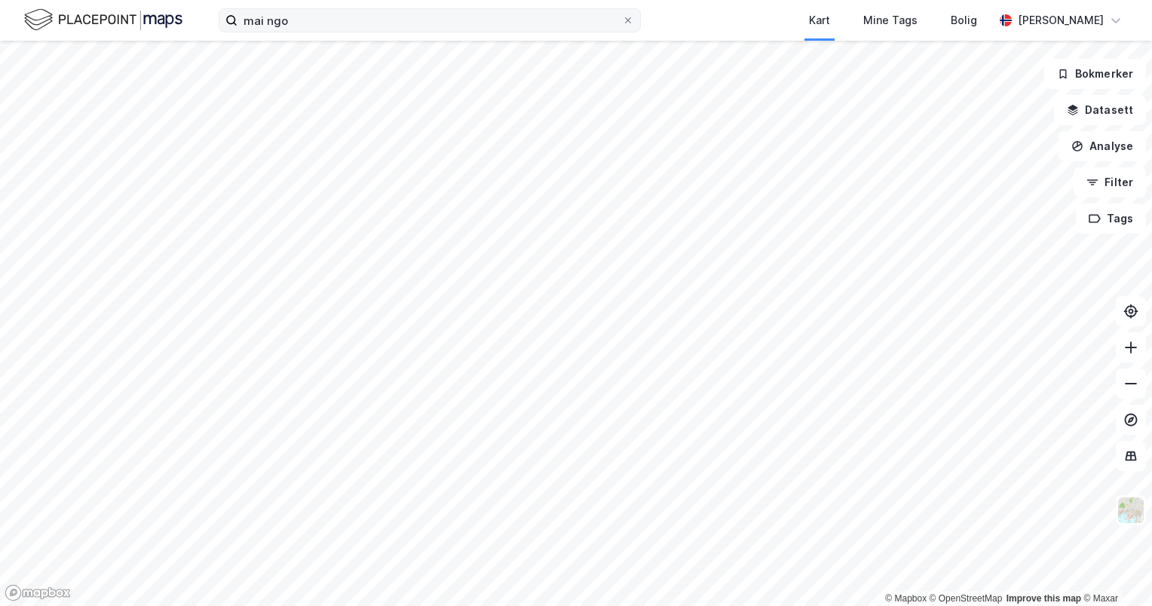
click at [636, 15] on label "mai ngo" at bounding box center [430, 20] width 422 height 24
click at [622, 15] on input "mai ngo" at bounding box center [429, 20] width 384 height 23
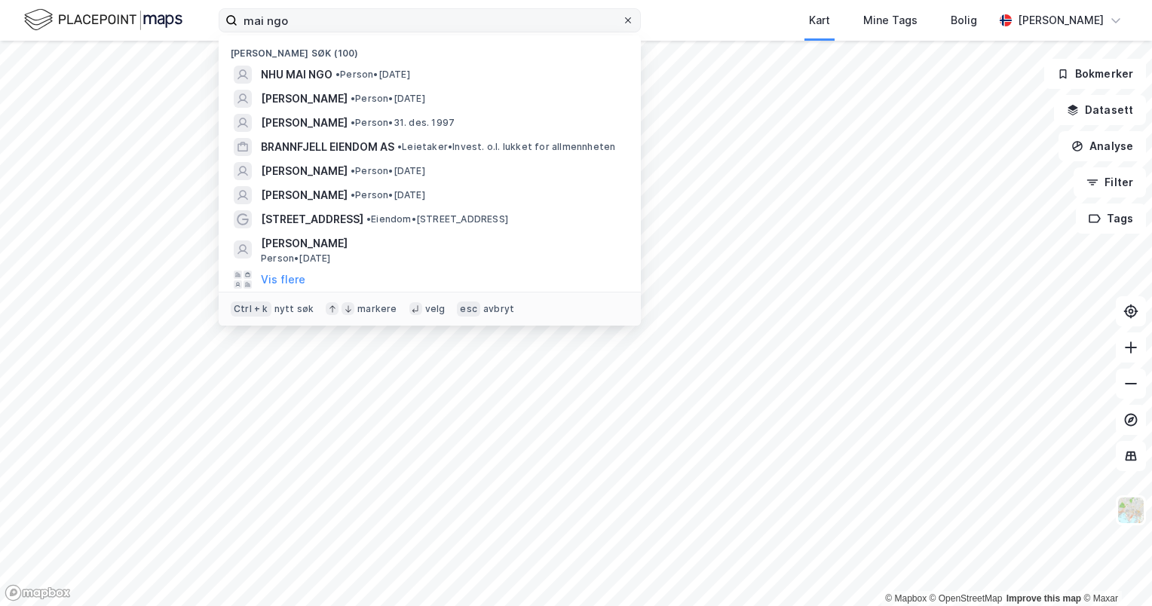
click at [632, 15] on span at bounding box center [628, 20] width 12 height 12
click at [622, 15] on input "mai ngo" at bounding box center [429, 20] width 384 height 23
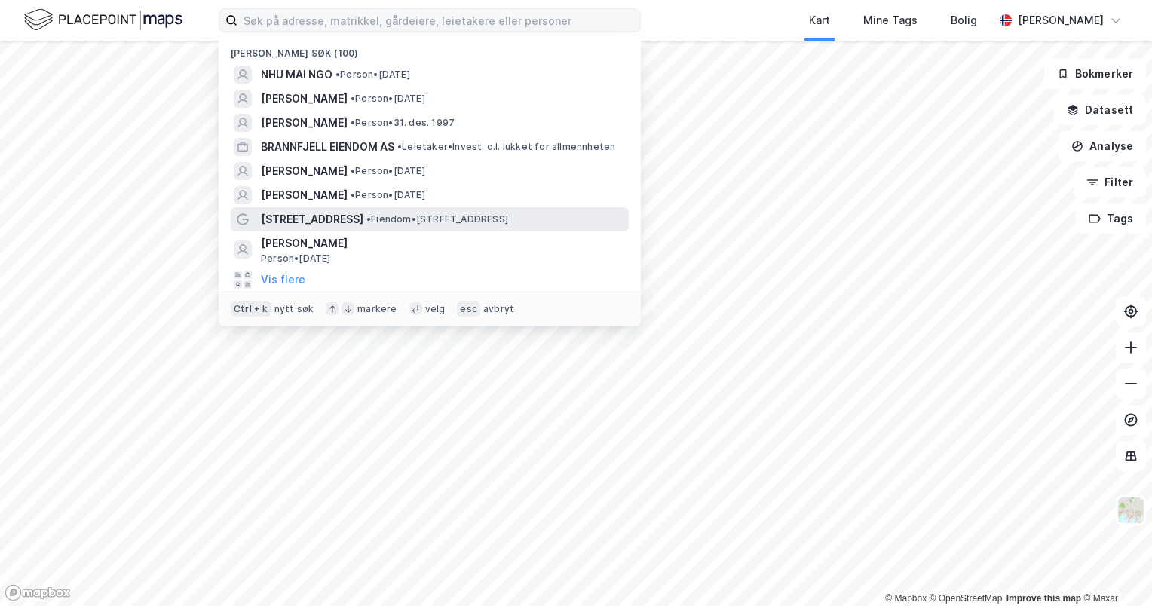
click at [280, 218] on span "[STREET_ADDRESS]" at bounding box center [312, 219] width 103 height 18
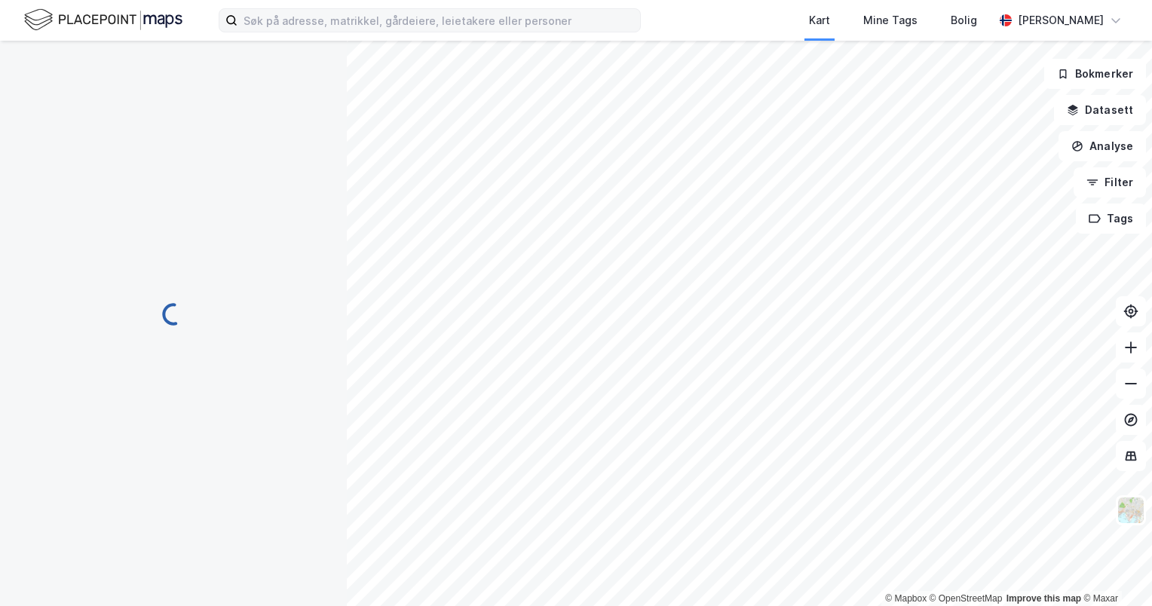
scroll to position [56, 0]
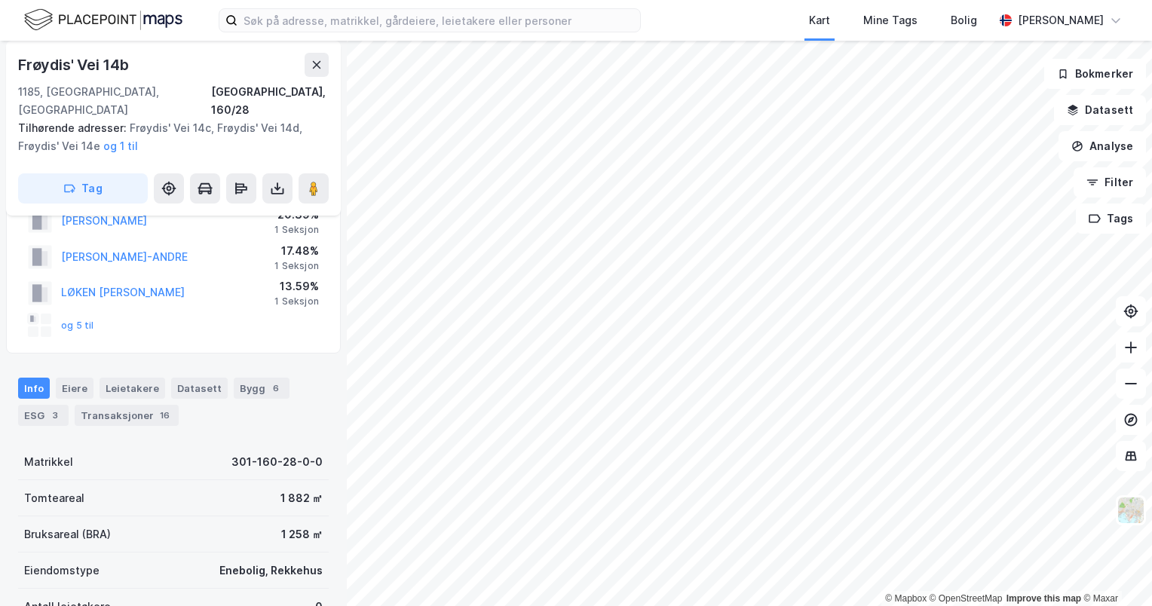
click at [304, 6] on div "Kart Mine Tags Bolig [PERSON_NAME]" at bounding box center [576, 20] width 1152 height 41
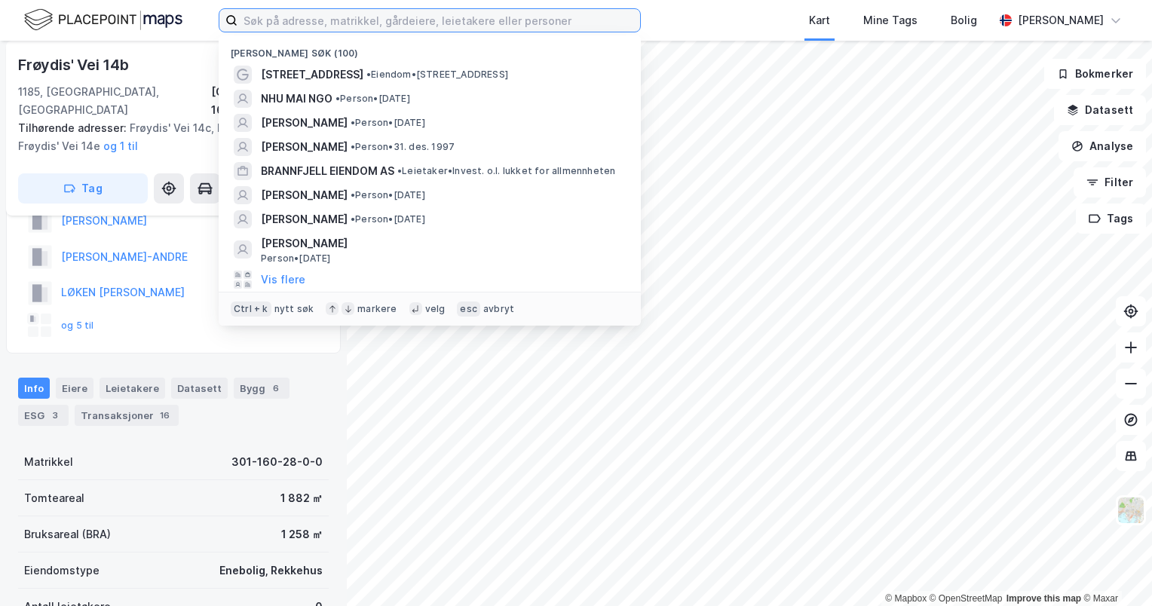
click at [303, 10] on input at bounding box center [438, 20] width 402 height 23
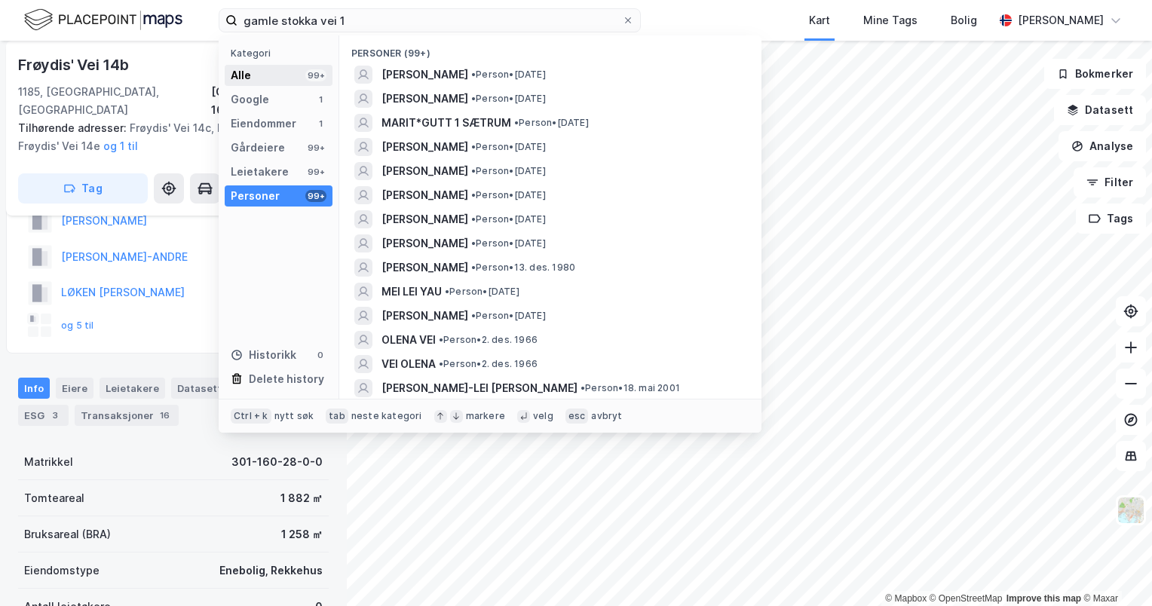
click at [269, 81] on div "Alle 99+" at bounding box center [279, 75] width 108 height 21
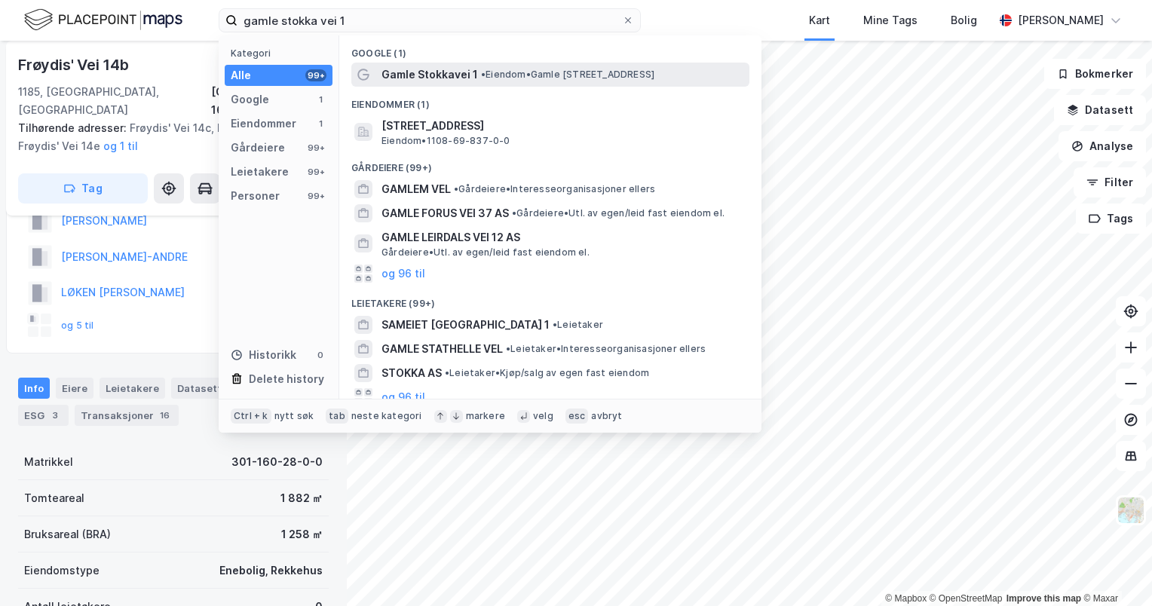
click at [419, 75] on span "Gamle Stokkavei 1" at bounding box center [429, 75] width 96 height 18
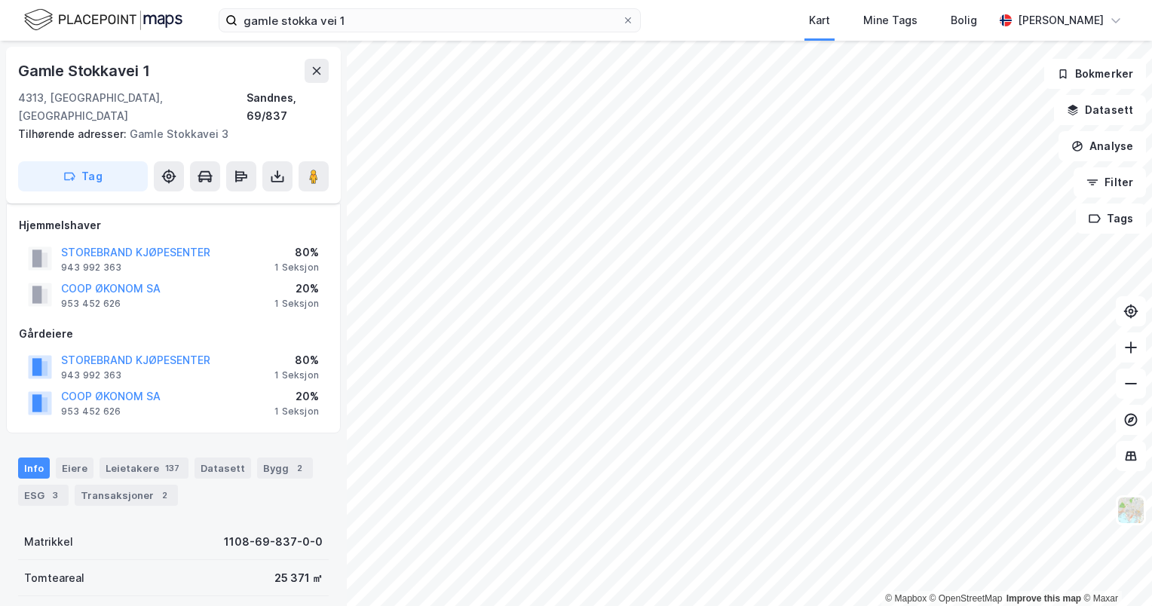
scroll to position [56, 0]
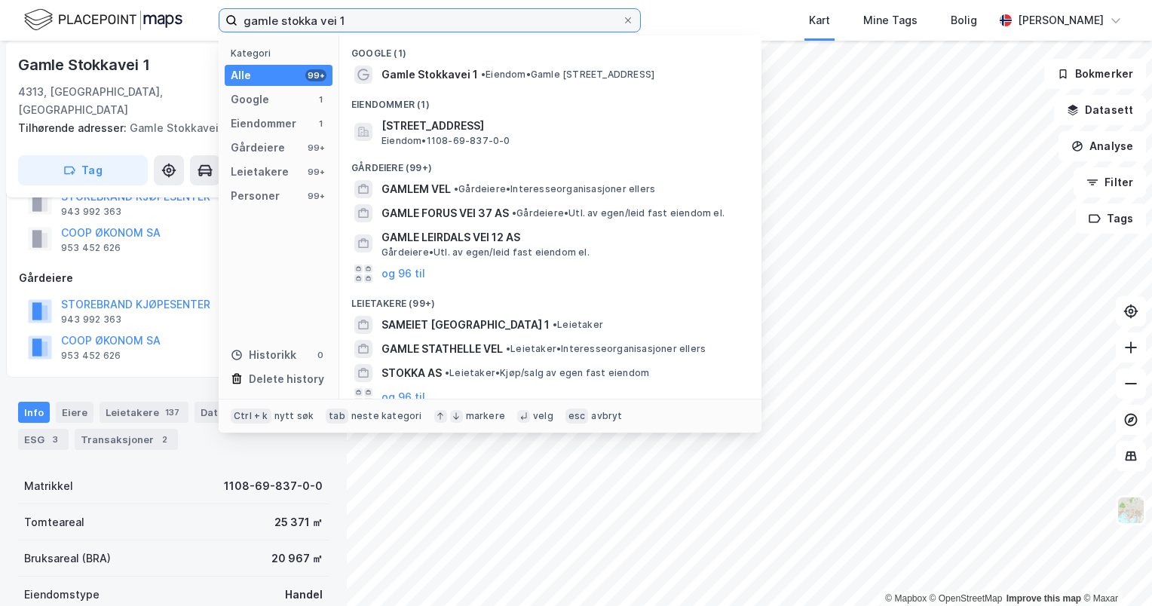
click at [410, 9] on input "gamle stokka vei 1" at bounding box center [429, 20] width 384 height 23
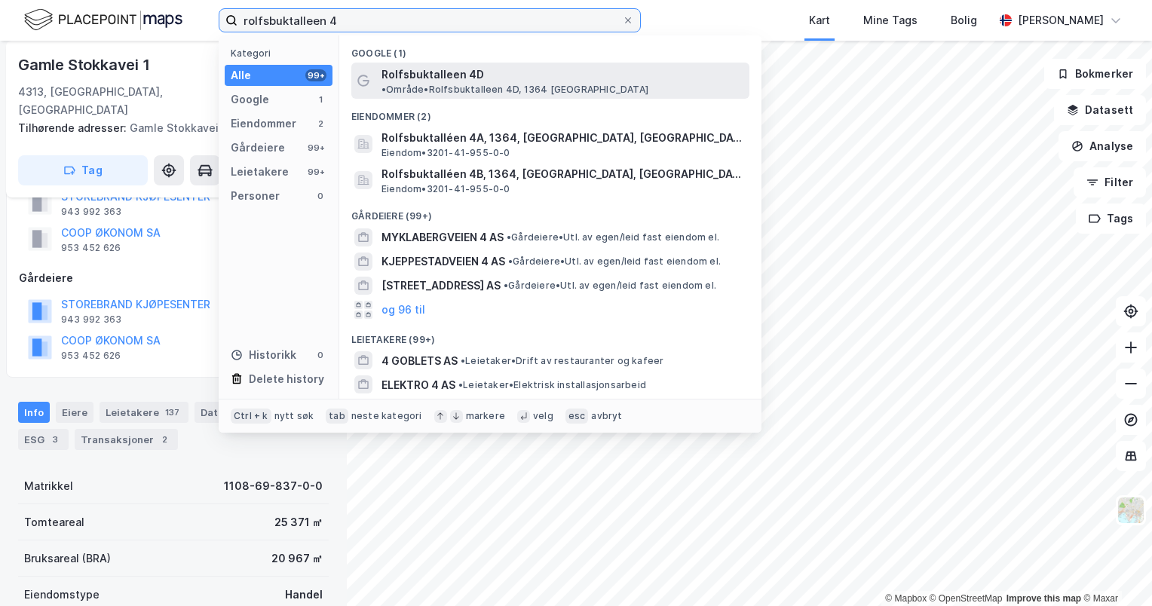
type input "rolfsbuktalleen 4"
click at [425, 81] on span "Rolfsbuktalleen 4D" at bounding box center [432, 75] width 103 height 18
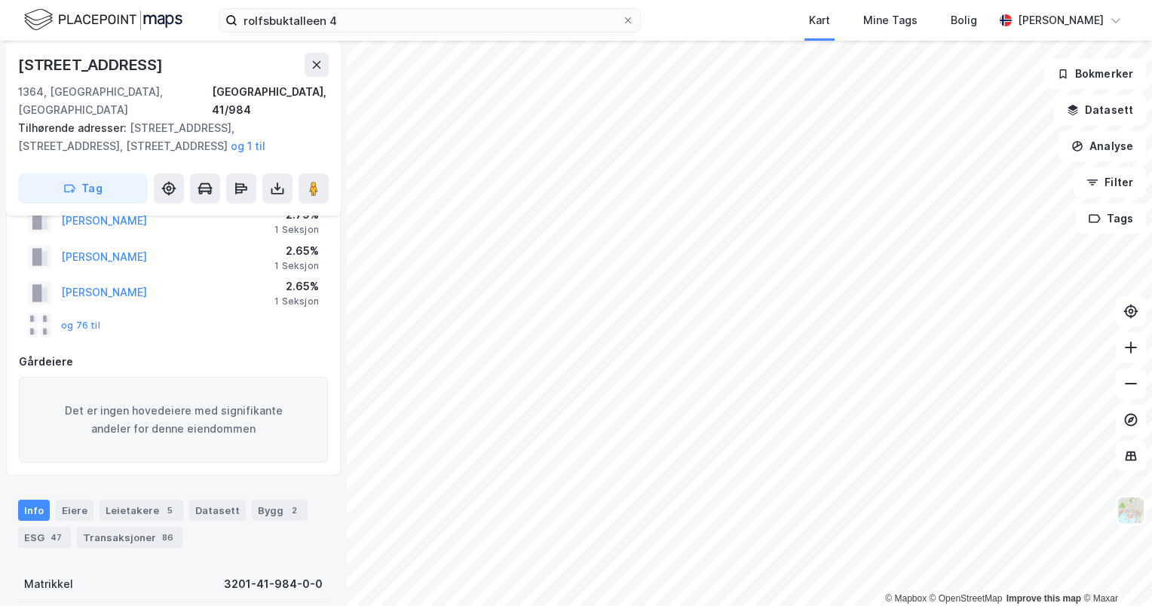
scroll to position [275, 0]
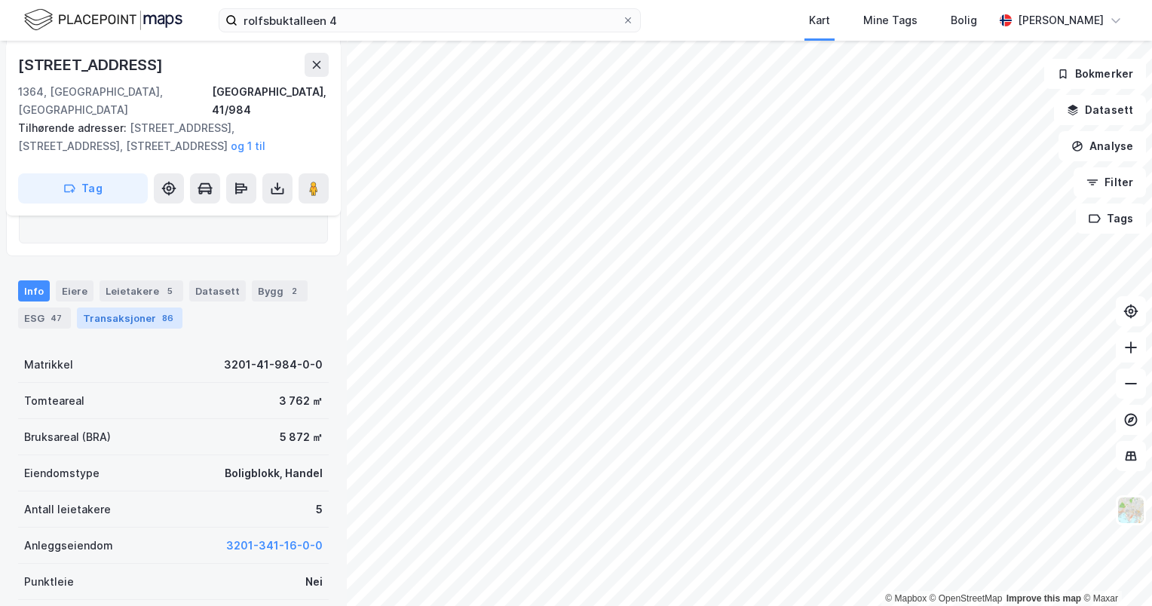
click at [142, 308] on div "Transaksjoner 86" at bounding box center [130, 318] width 106 height 21
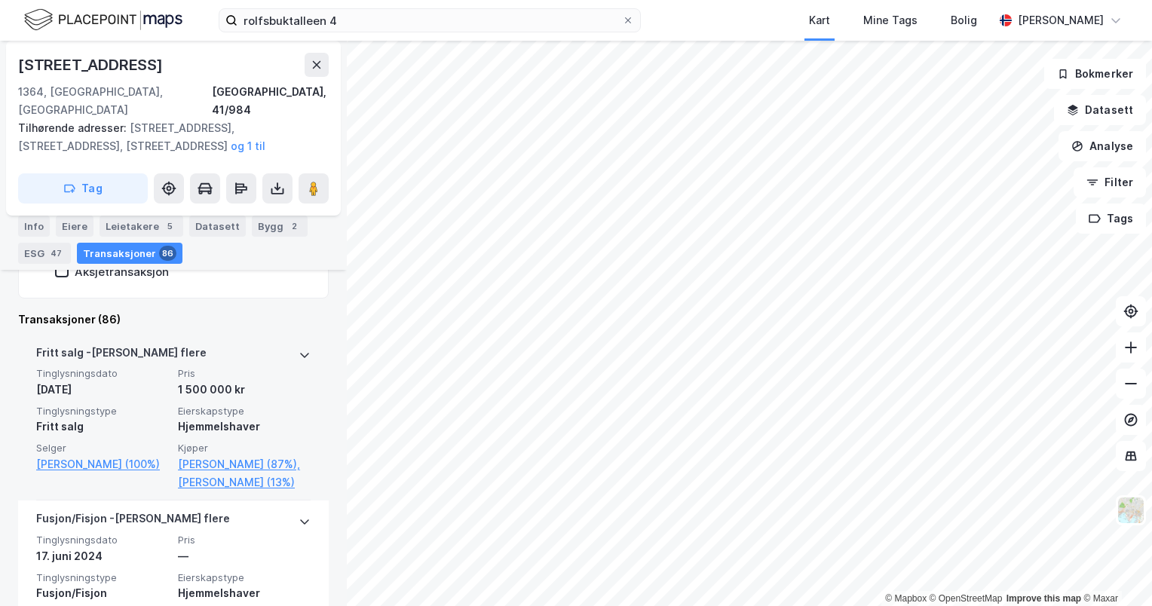
scroll to position [551, 0]
click at [274, 344] on div "[PERSON_NAME] flere" at bounding box center [173, 356] width 274 height 24
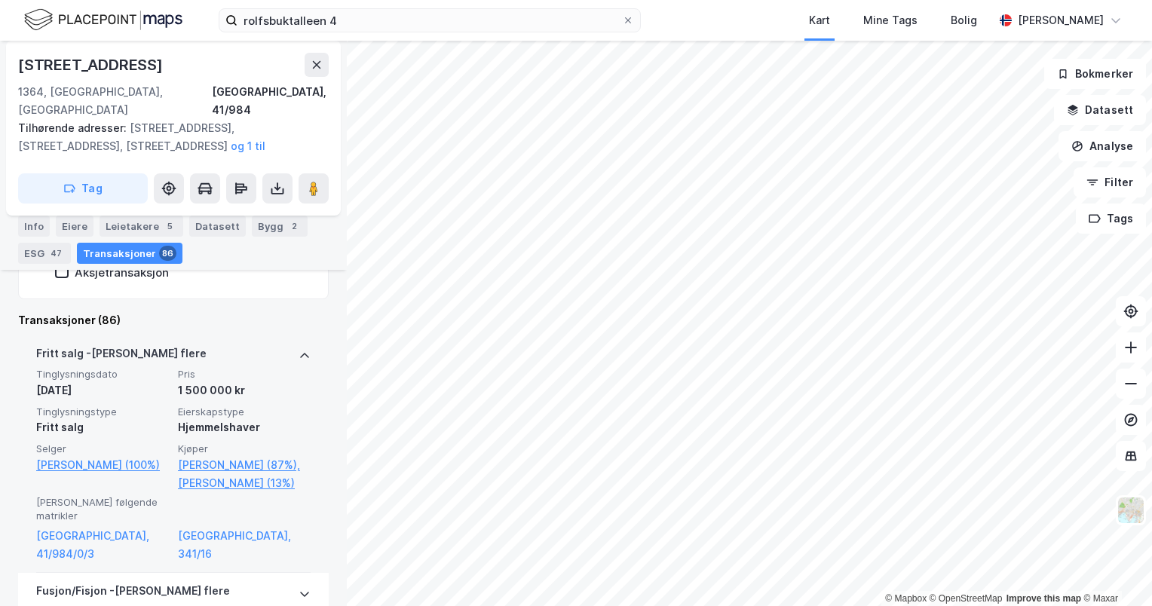
click at [274, 344] on div "[PERSON_NAME] flere" at bounding box center [173, 356] width 274 height 24
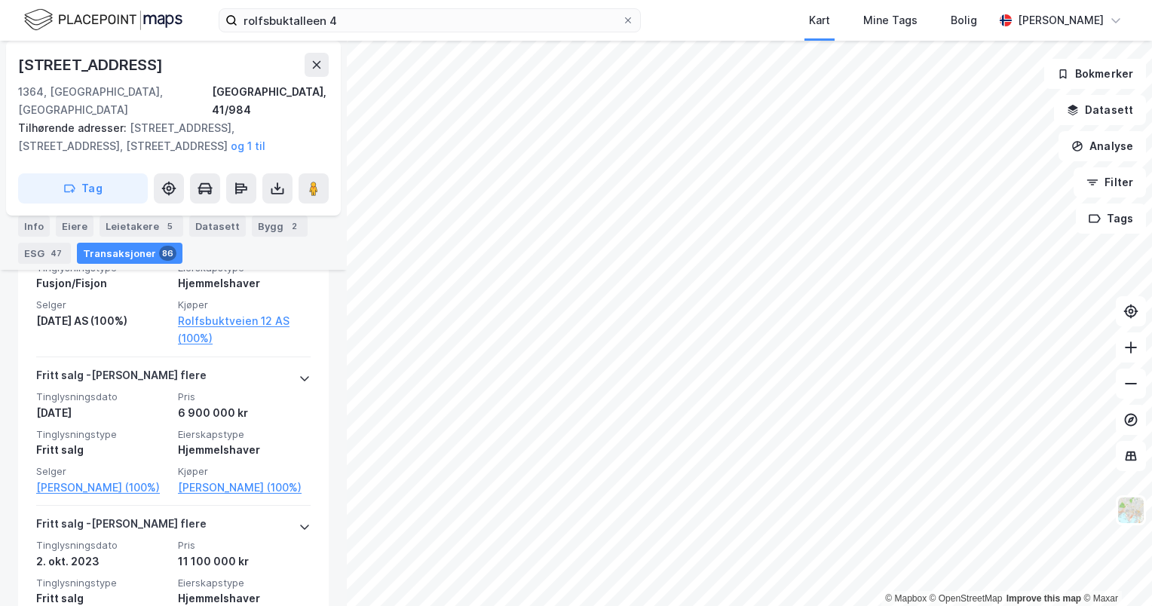
scroll to position [862, 0]
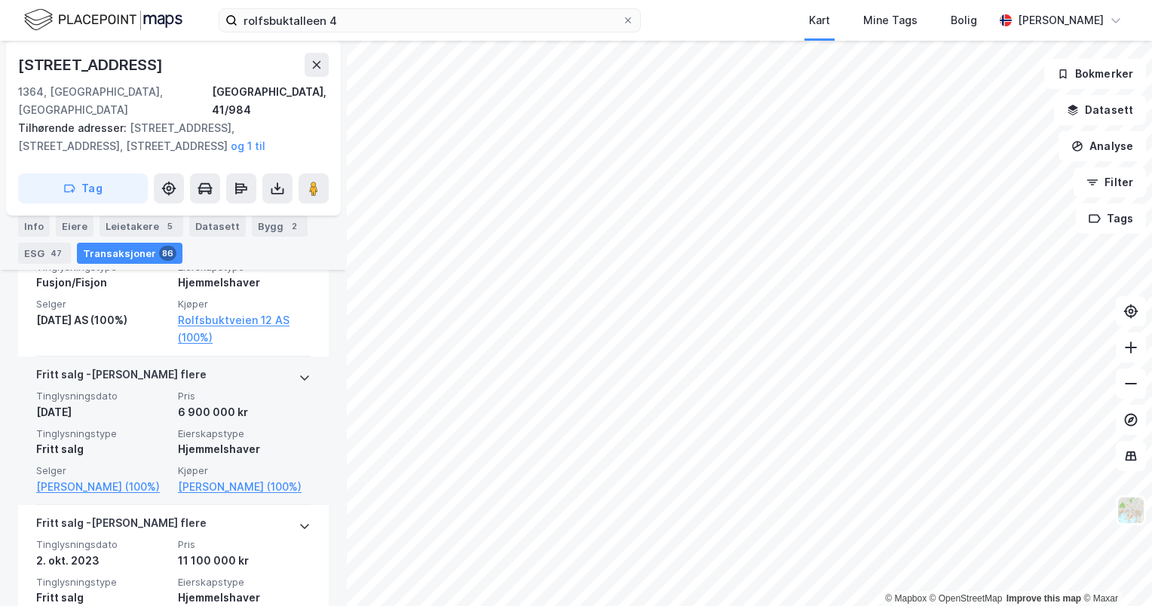
click at [268, 360] on div "[PERSON_NAME] flere Tinglysningsdato [DATE] Pris 6 900 000 kr Tinglysningstype …" at bounding box center [173, 431] width 274 height 148
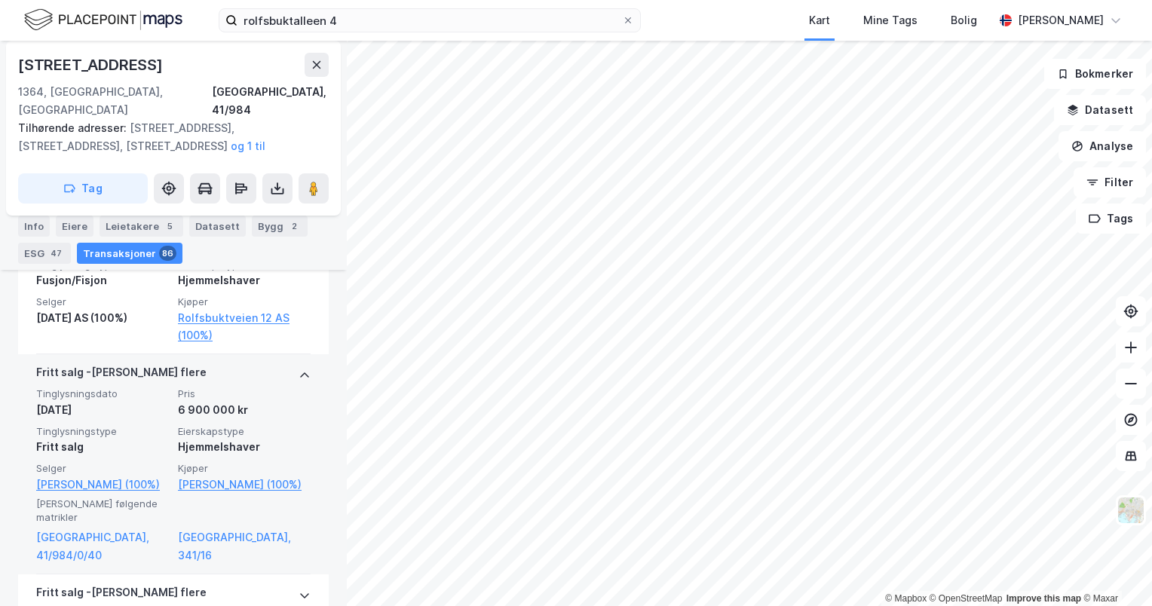
scroll to position [865, 0]
click at [268, 360] on div "[PERSON_NAME] flere Tinglysningsdato [DATE] Pris 6 900 000 kr Tinglysningstype …" at bounding box center [173, 463] width 274 height 220
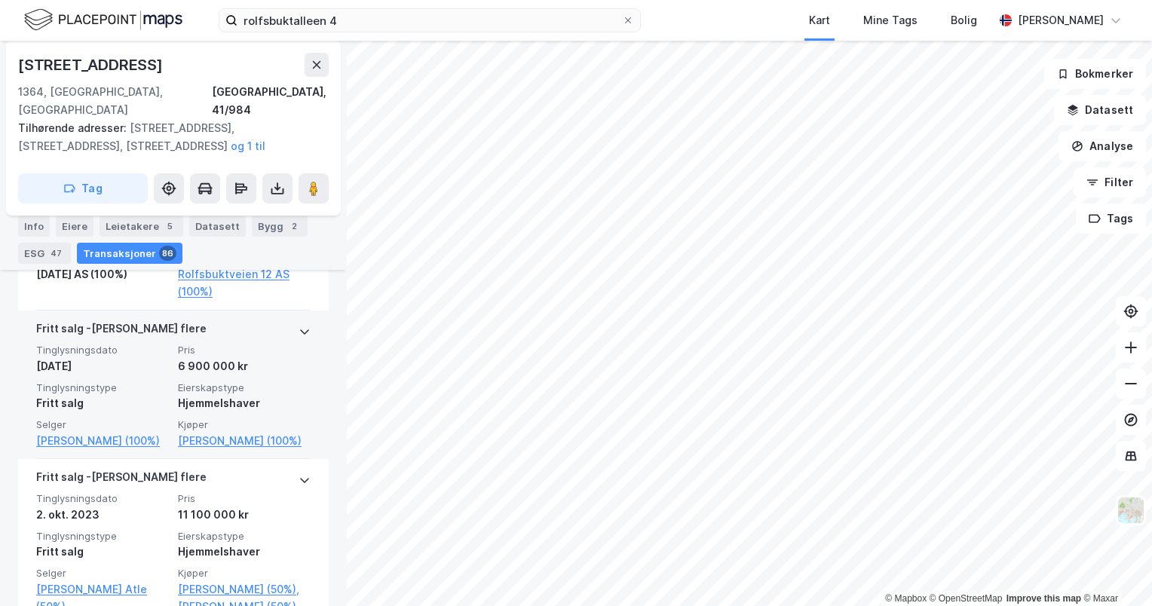
scroll to position [907, 0]
click at [262, 331] on div "[PERSON_NAME] flere" at bounding box center [173, 332] width 274 height 24
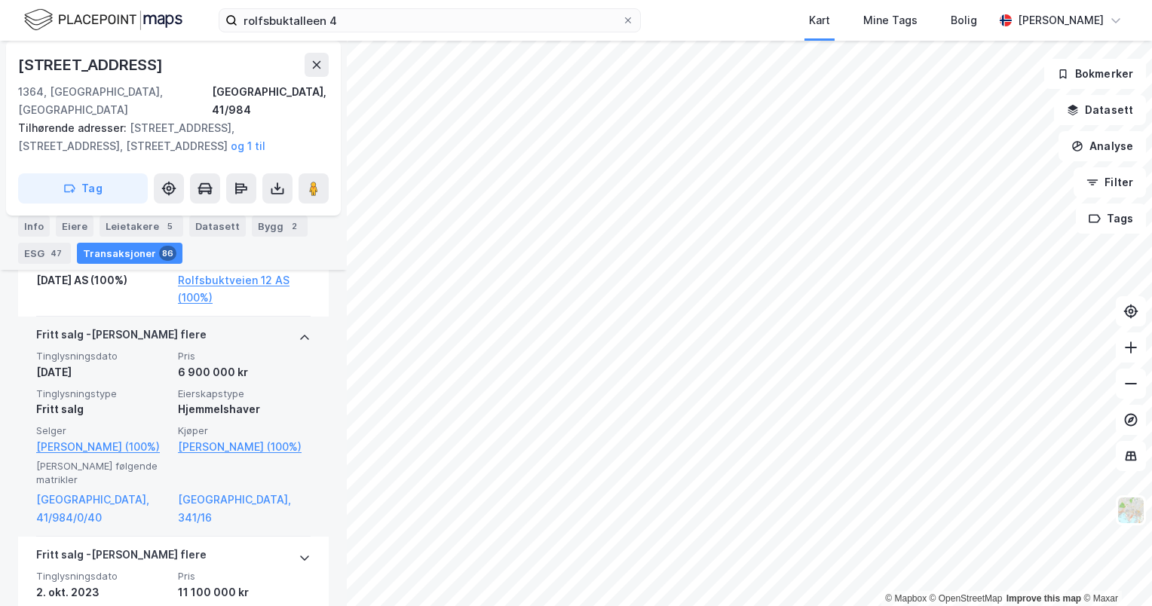
click at [262, 331] on div "[PERSON_NAME] flere" at bounding box center [173, 338] width 274 height 24
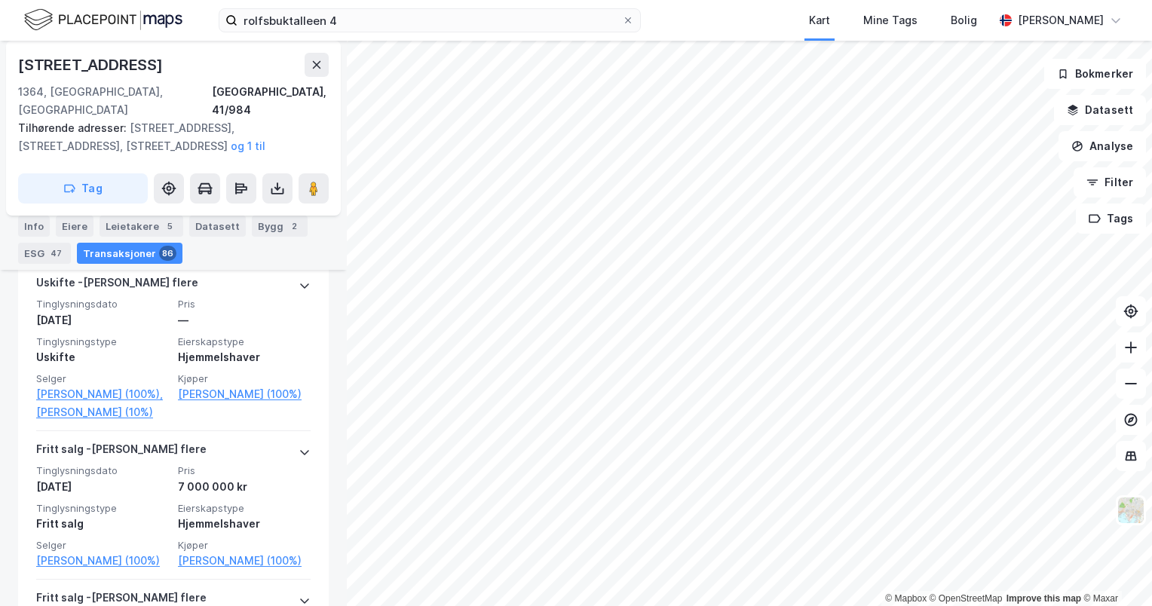
scroll to position [2009, 0]
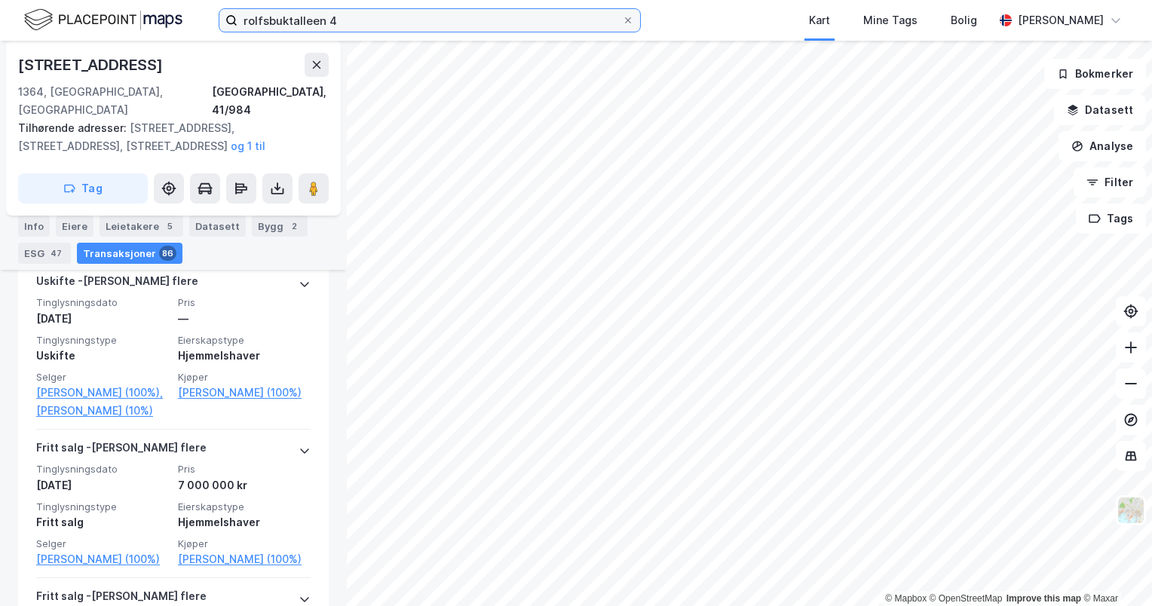
click at [350, 14] on input "rolfsbuktalleen 4" at bounding box center [429, 20] width 384 height 23
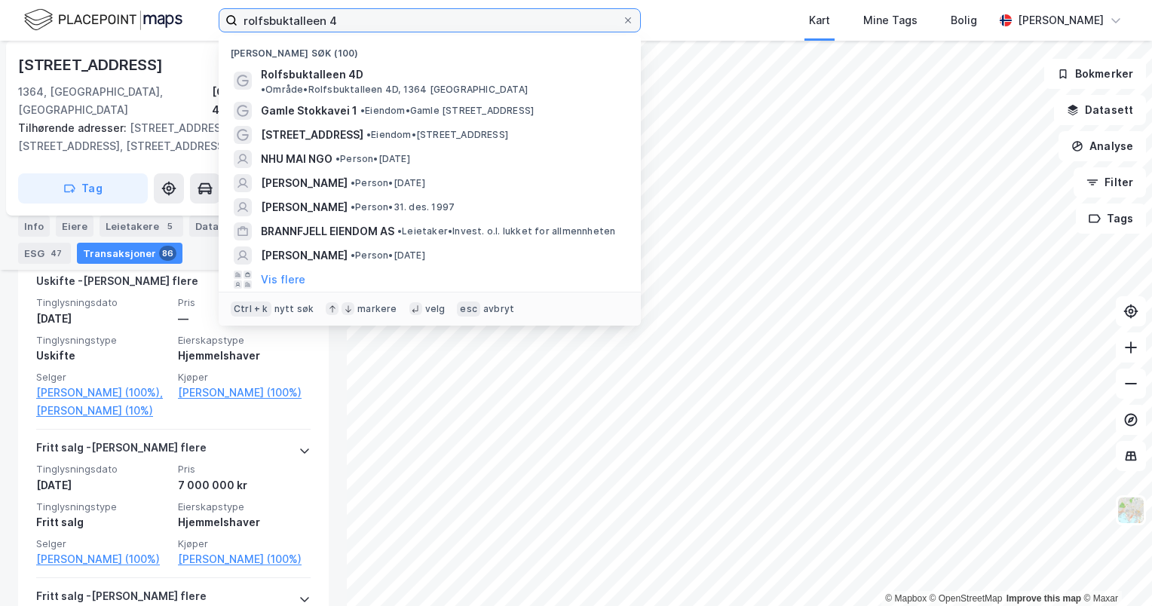
click at [350, 14] on input "rolfsbuktalleen 4" at bounding box center [429, 20] width 384 height 23
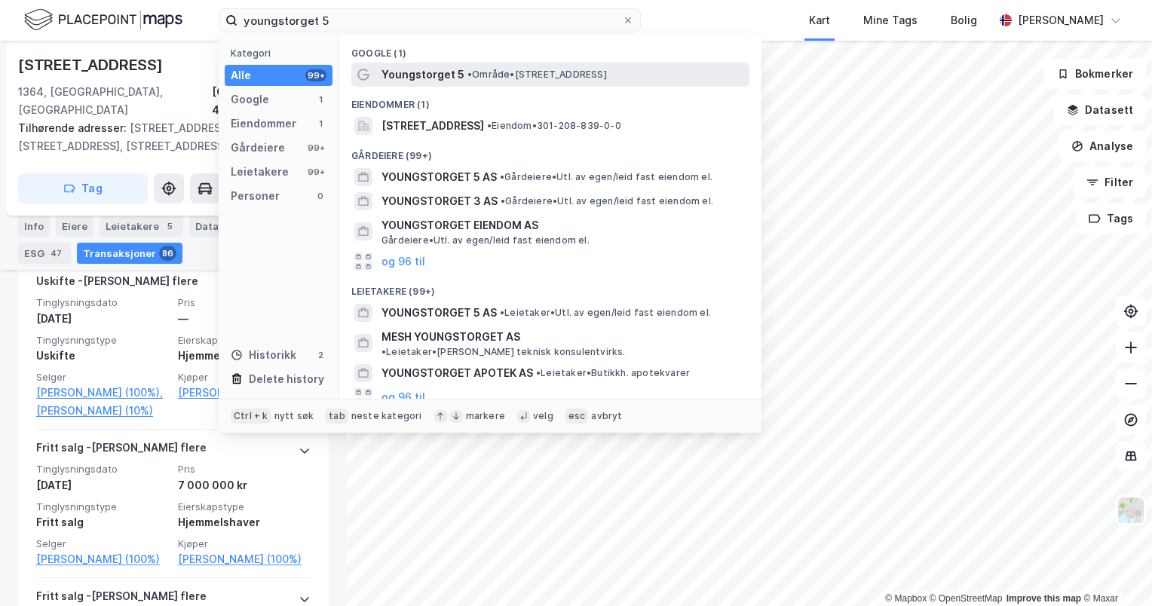
click at [428, 83] on span "Youngstorget 5" at bounding box center [422, 75] width 83 height 18
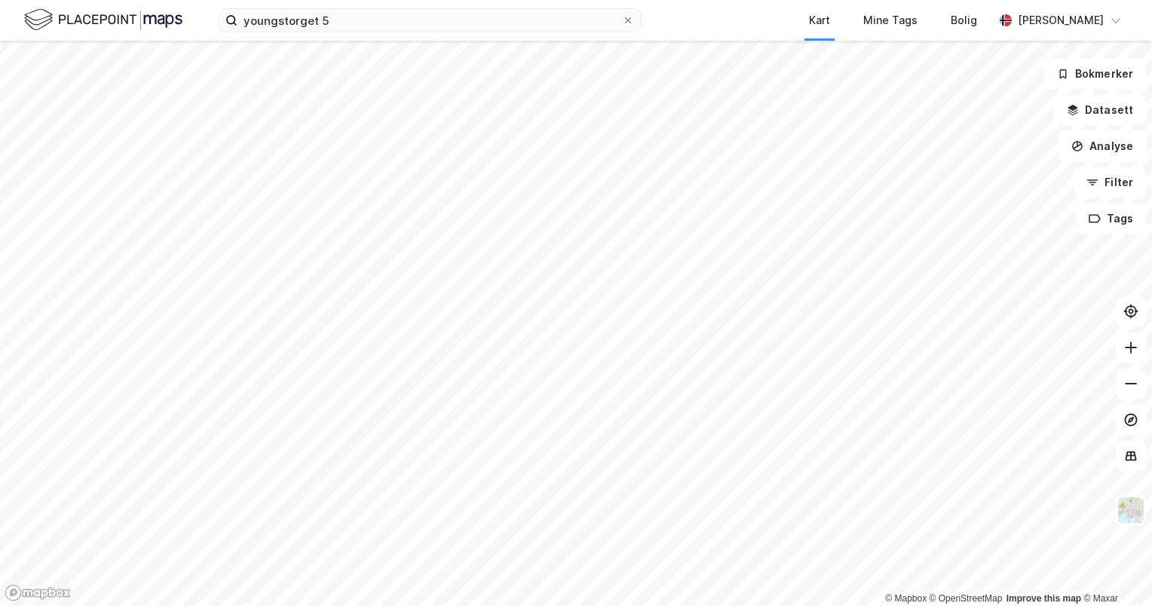
click at [366, 32] on div "youngstorget 5 Kart Mine Tags Bolig [PERSON_NAME]" at bounding box center [576, 20] width 1152 height 41
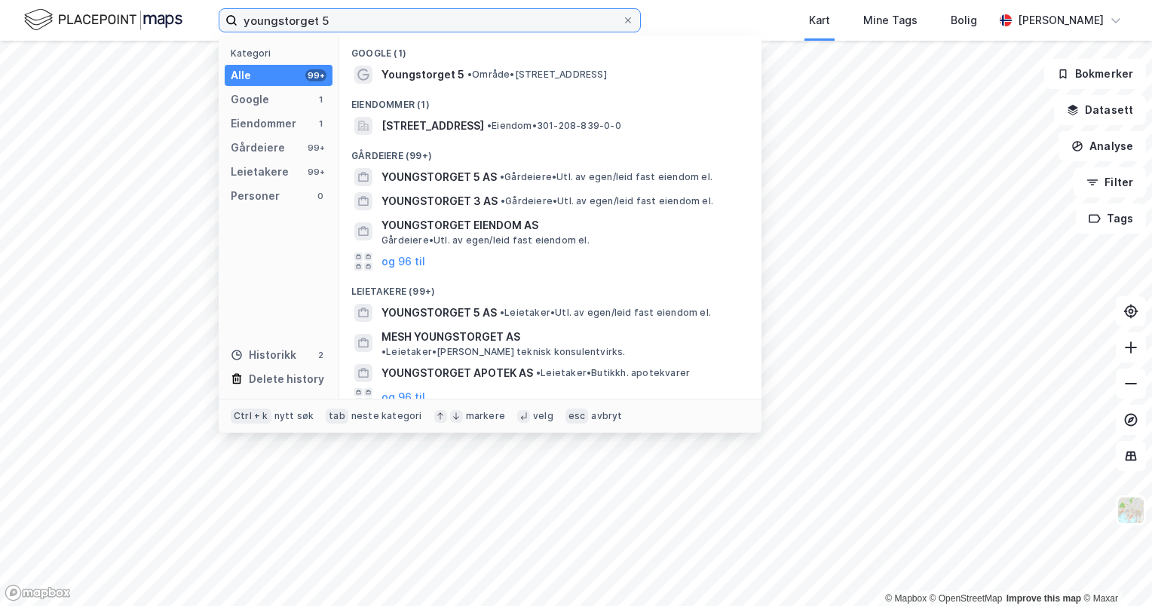
click at [343, 13] on input "youngstorget 5" at bounding box center [429, 20] width 384 height 23
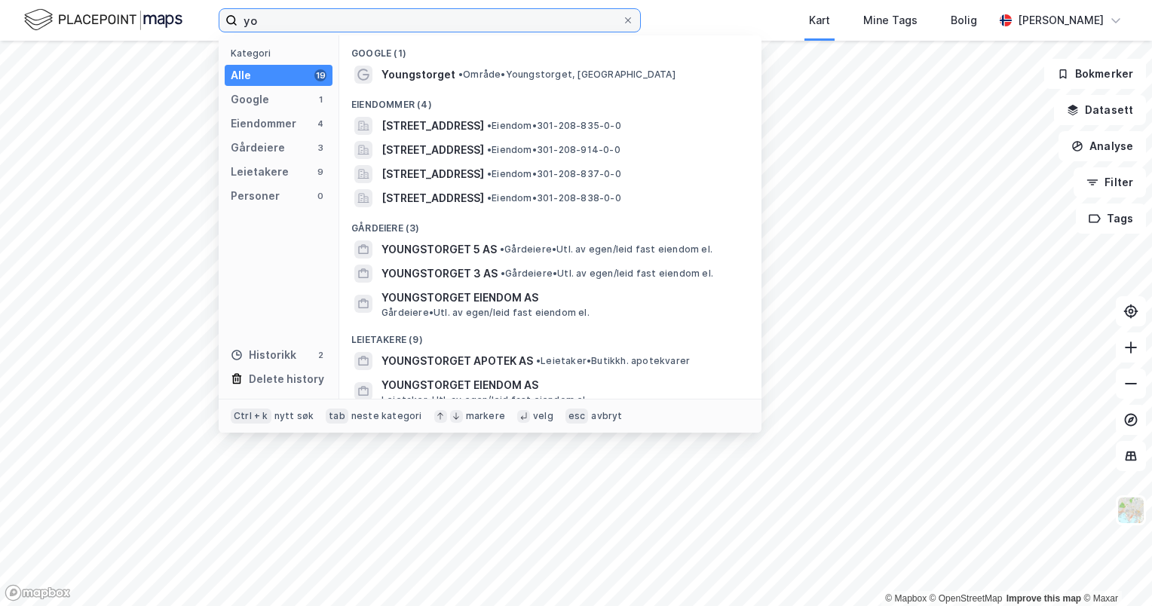
type input "y"
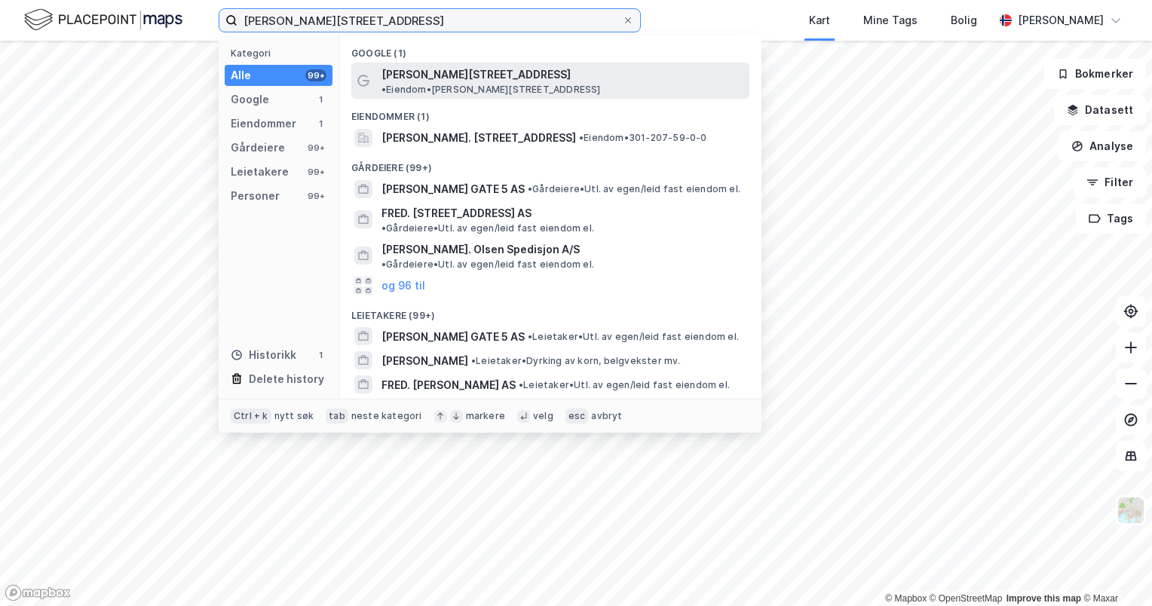
type input "[PERSON_NAME][STREET_ADDRESS]"
click at [425, 78] on span "[PERSON_NAME][STREET_ADDRESS]" at bounding box center [475, 75] width 189 height 18
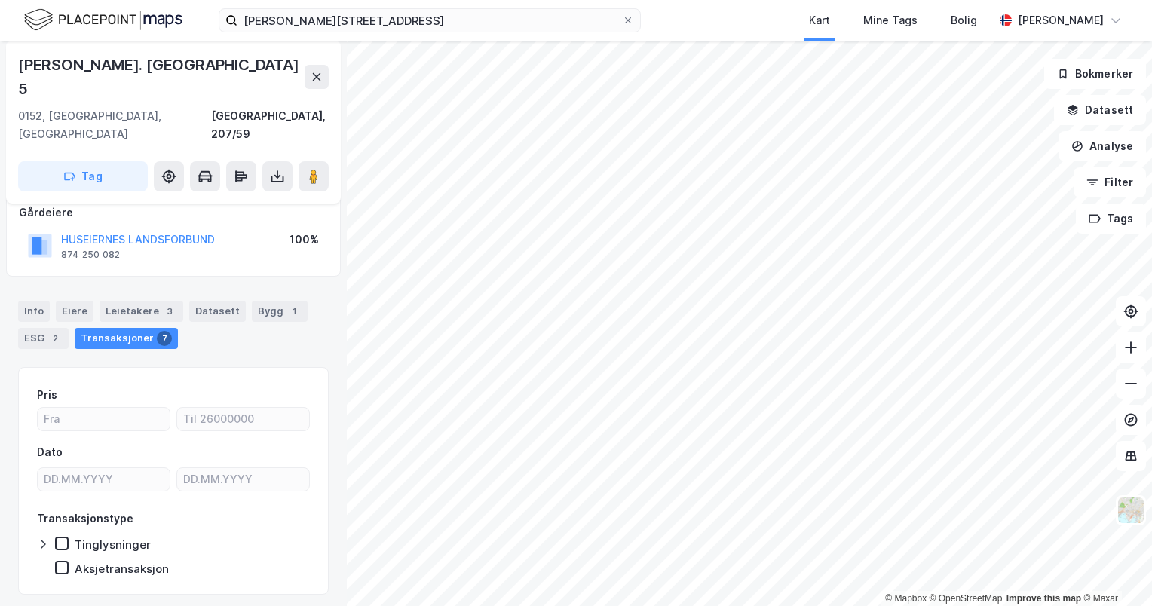
scroll to position [91, 0]
click at [625, 18] on icon at bounding box center [627, 20] width 9 height 9
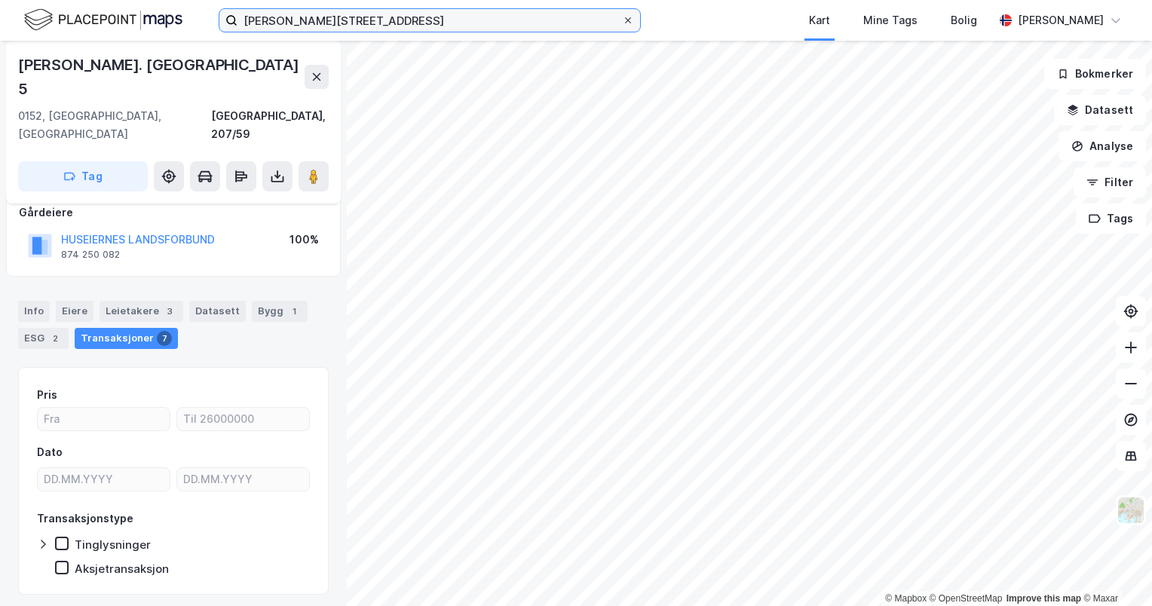
click at [622, 18] on input "[PERSON_NAME][STREET_ADDRESS]" at bounding box center [429, 20] width 384 height 23
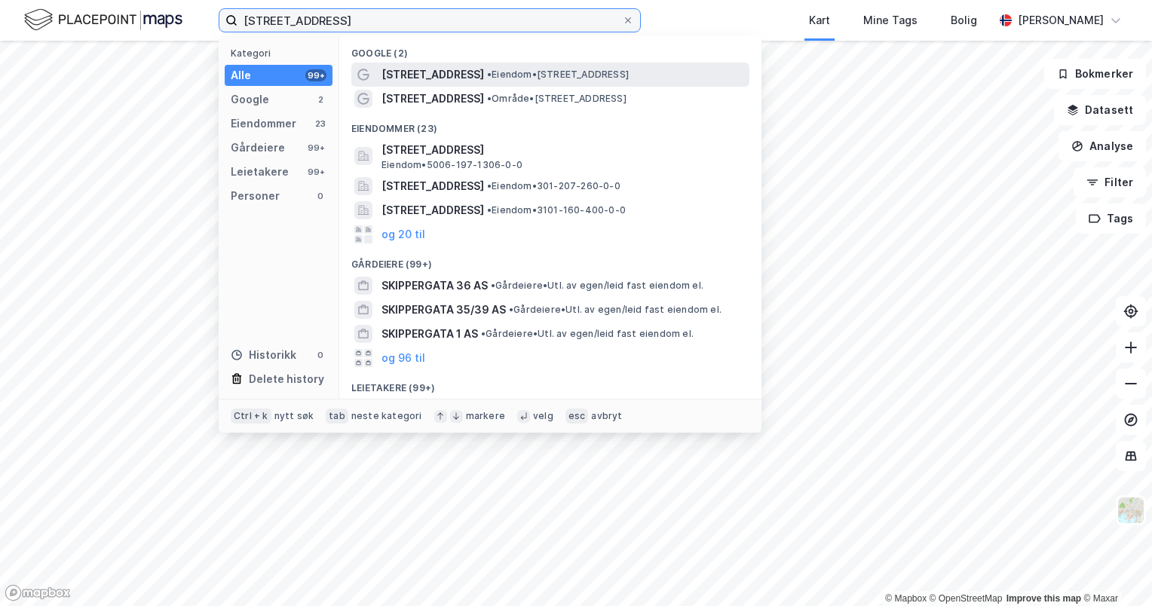
type input "[STREET_ADDRESS]"
click at [487, 69] on span "• Eiendom • [STREET_ADDRESS]" at bounding box center [558, 75] width 142 height 12
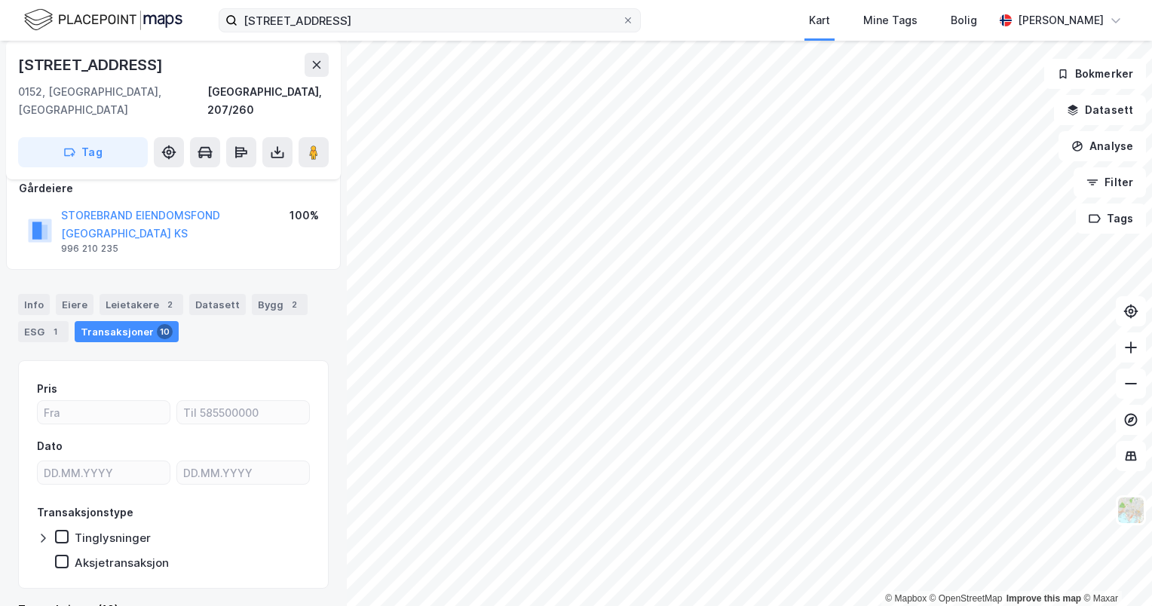
scroll to position [91, 0]
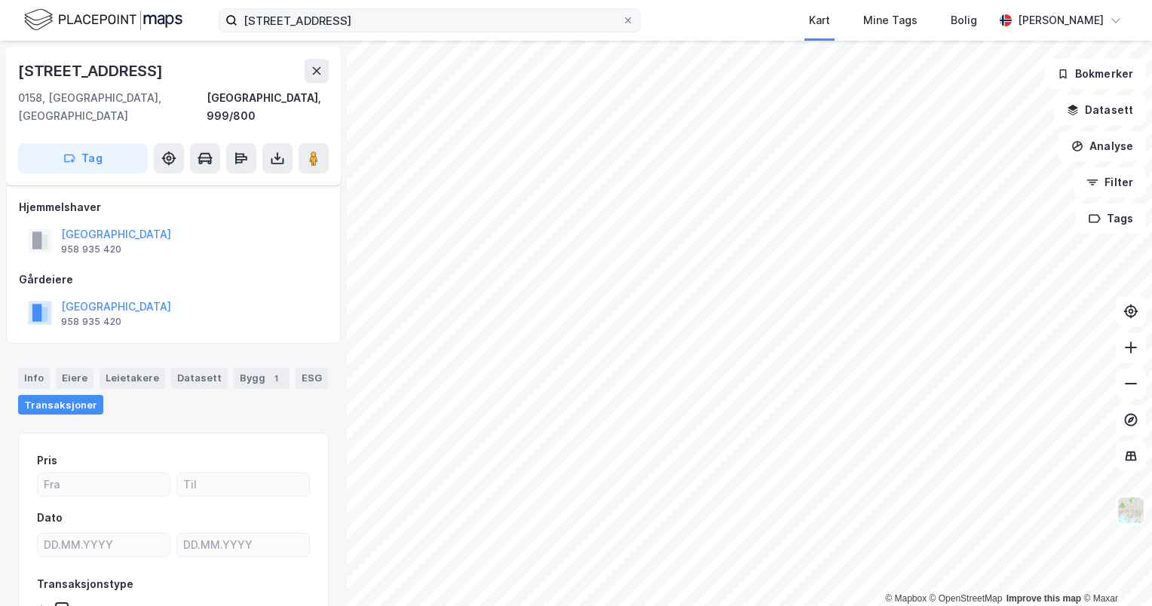
scroll to position [91, 0]
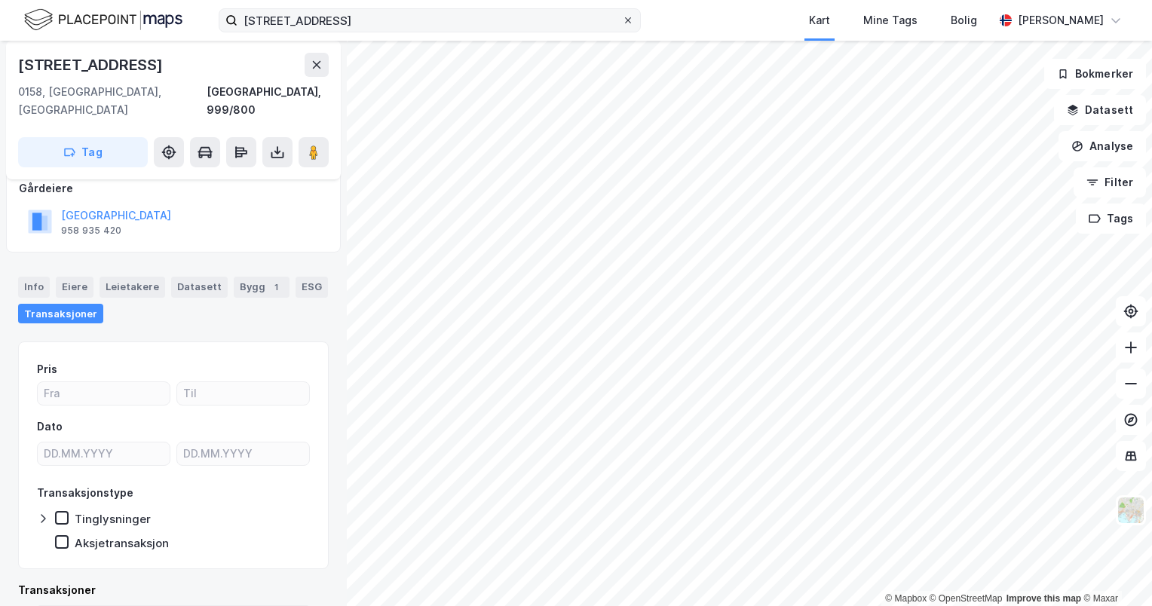
click at [632, 19] on span at bounding box center [628, 20] width 12 height 12
click at [622, 19] on input "[STREET_ADDRESS]" at bounding box center [429, 20] width 384 height 23
